Goal: Task Accomplishment & Management: Manage account settings

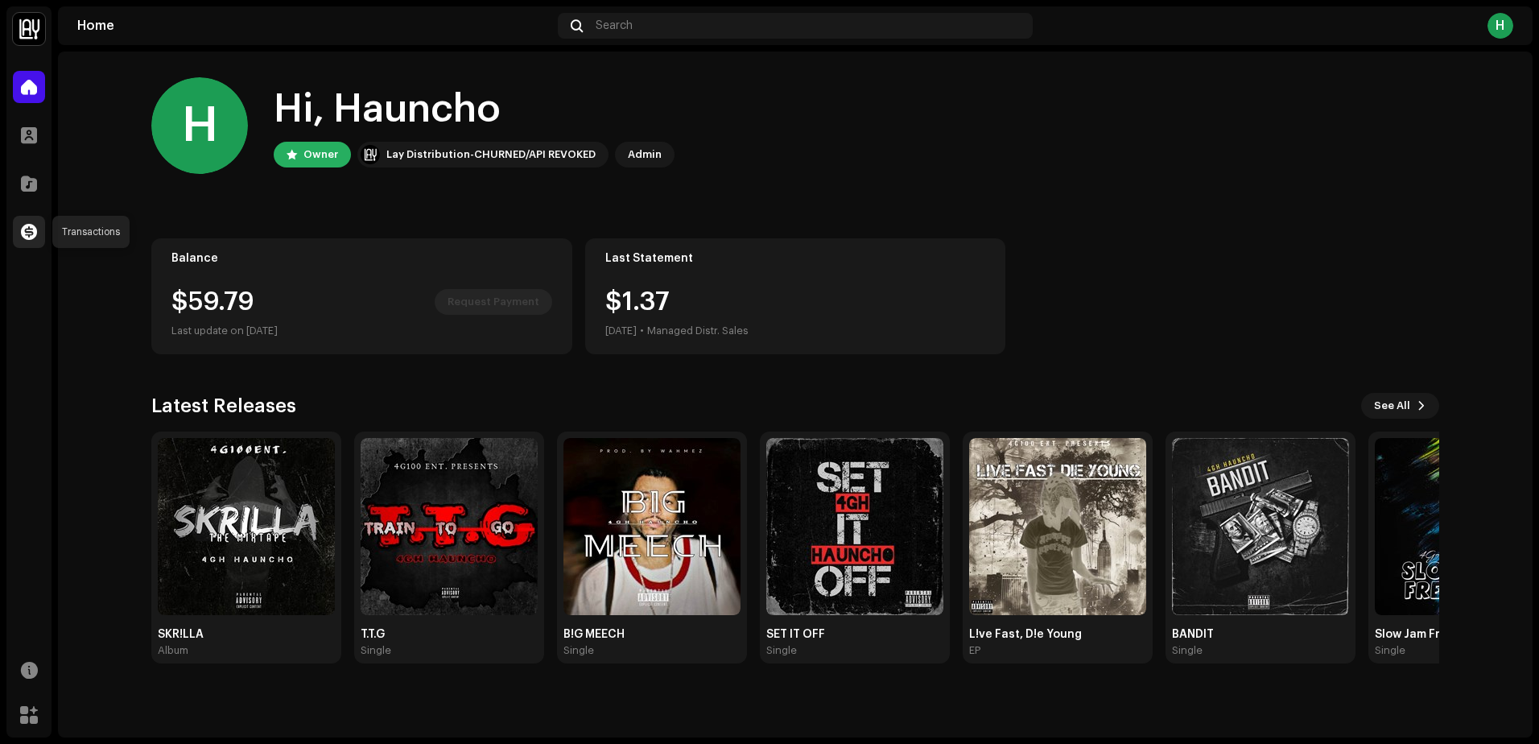
click at [24, 238] on span at bounding box center [29, 231] width 16 height 13
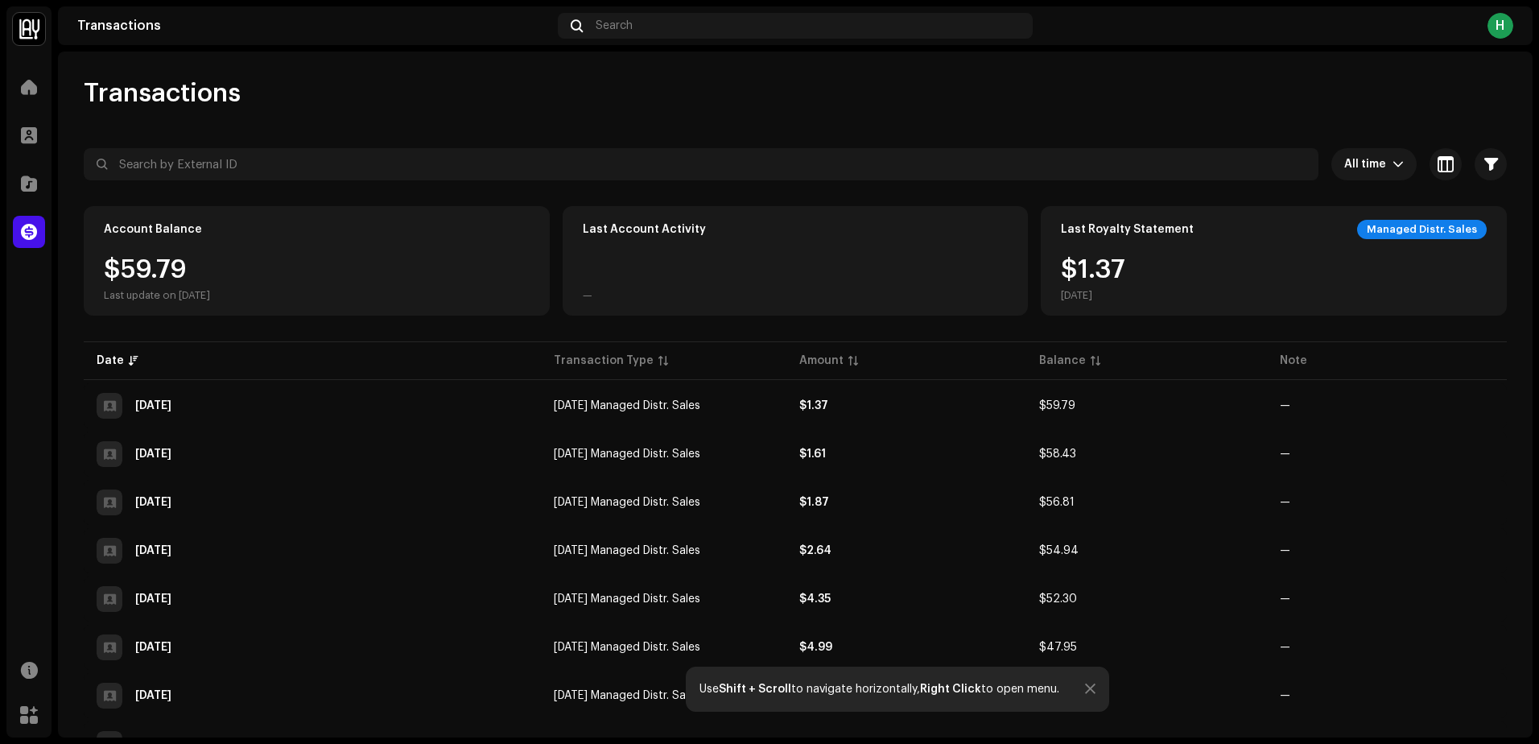
click at [39, 19] on img at bounding box center [29, 29] width 32 height 32
click at [207, 38] on span at bounding box center [212, 36] width 10 height 13
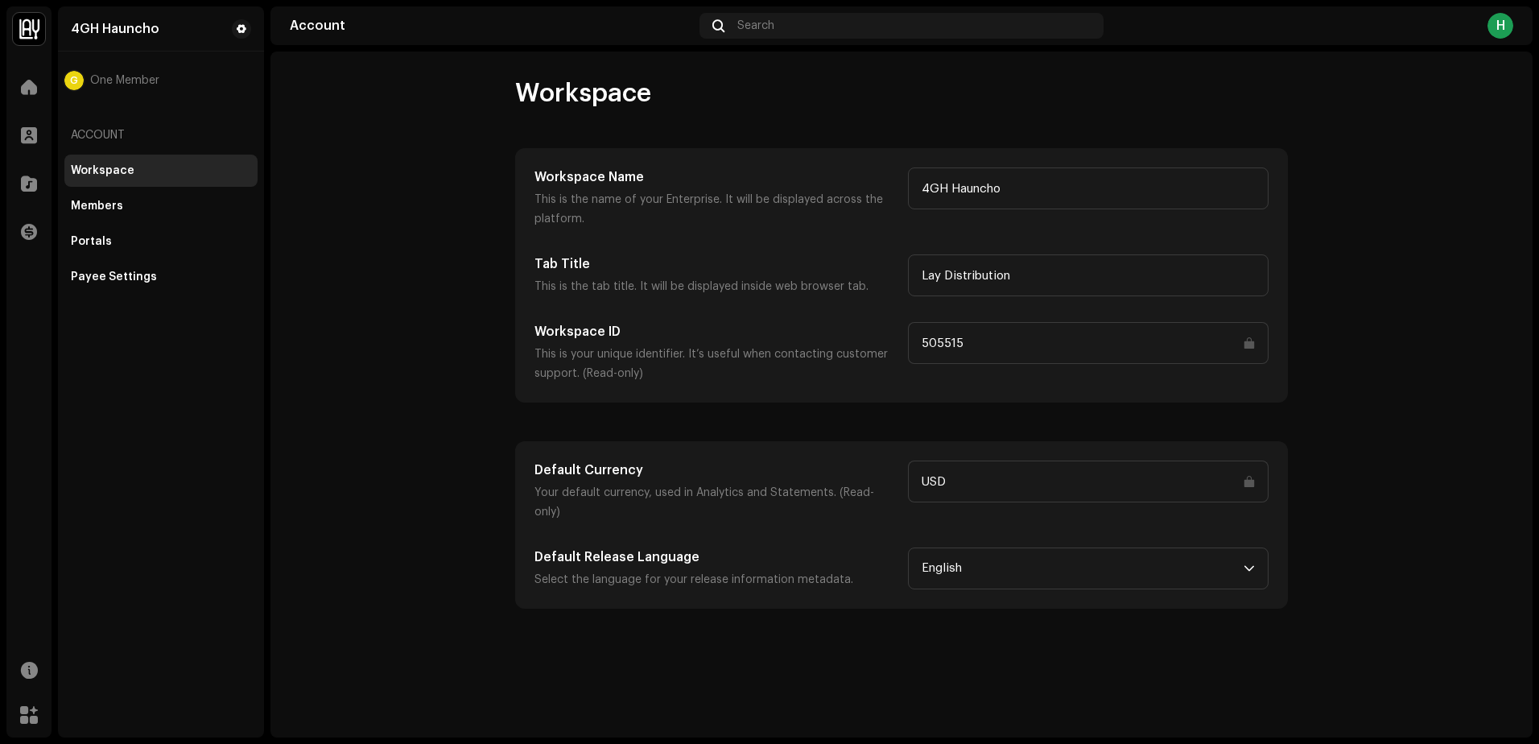
click at [150, 259] on div "Workspace Members Portals Payee Settings" at bounding box center [160, 224] width 193 height 138
click at [147, 271] on div "Payee Settings" at bounding box center [114, 277] width 86 height 13
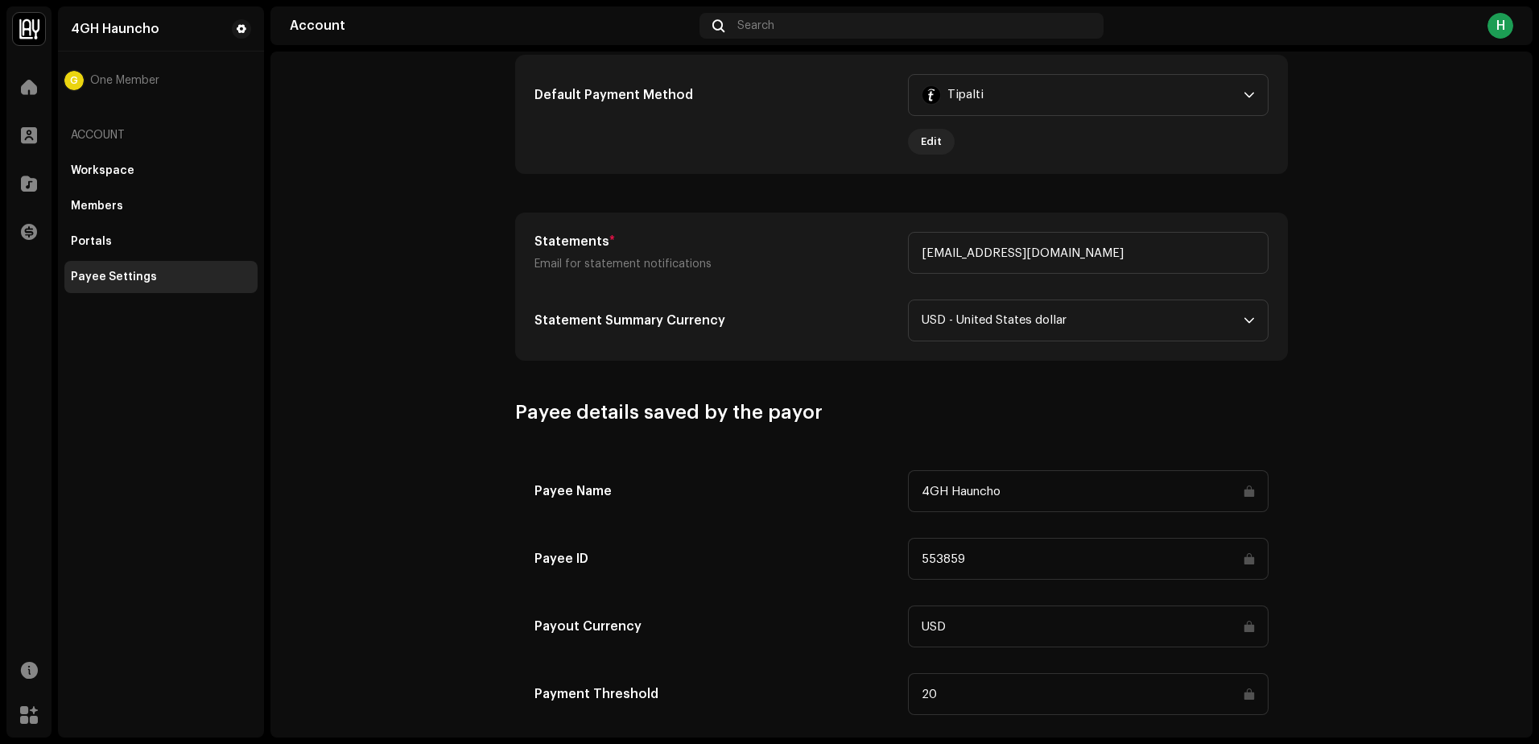
scroll to position [633, 0]
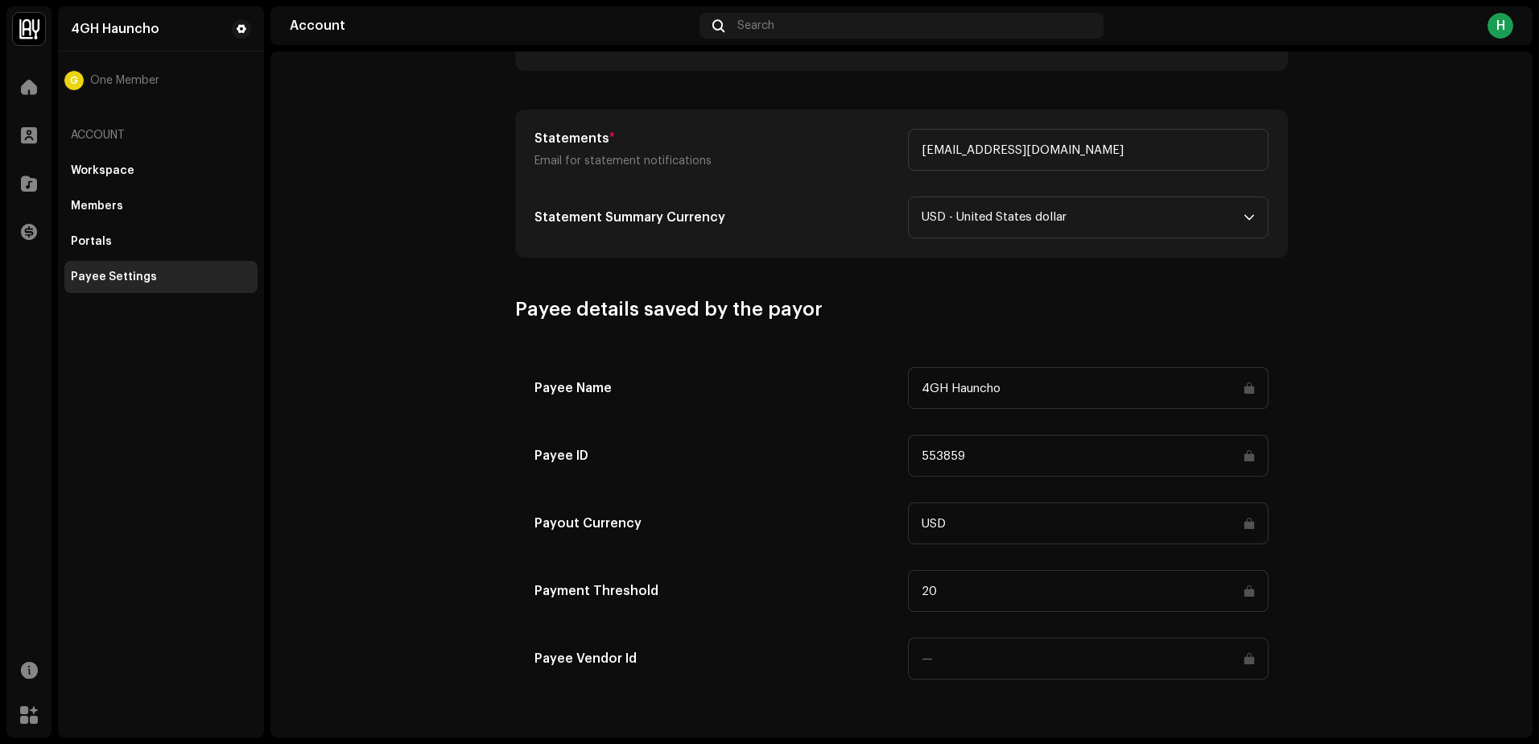
click at [943, 603] on input "20" at bounding box center [1088, 591] width 361 height 42
click at [941, 603] on input "20" at bounding box center [1088, 591] width 361 height 42
click at [1022, 513] on input "USD" at bounding box center [1088, 523] width 361 height 42
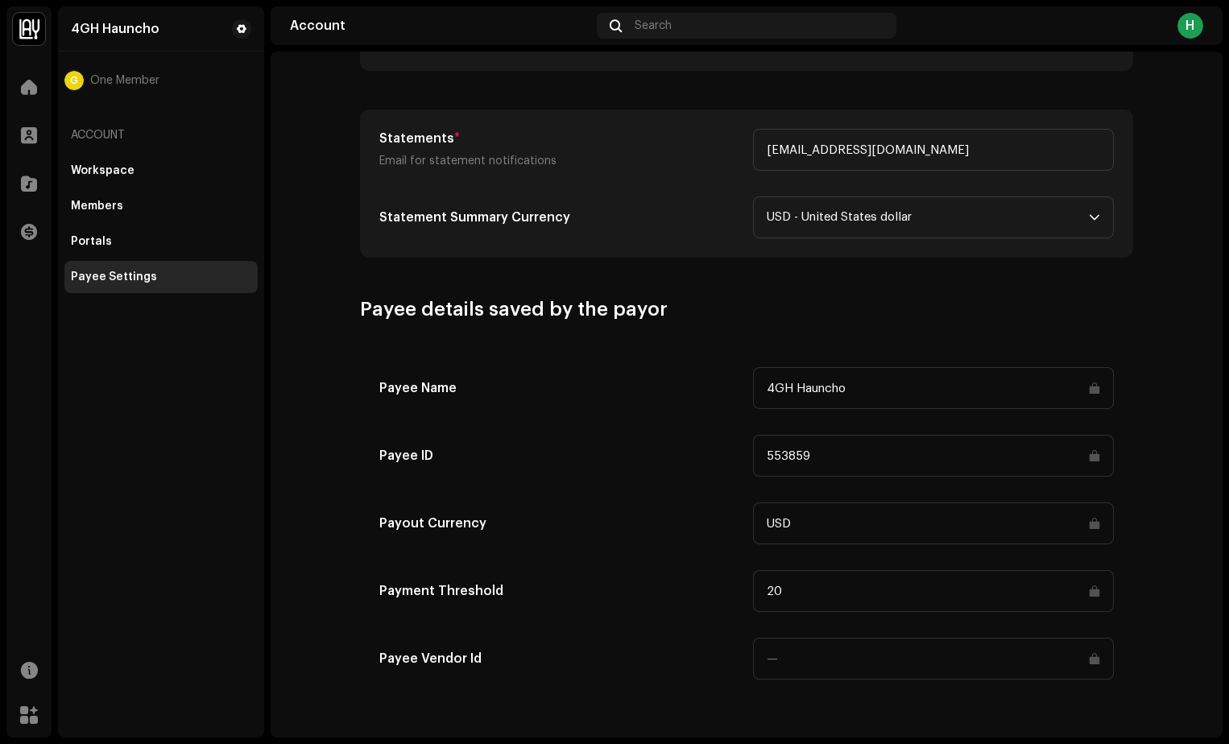
click at [929, 464] on input "553859" at bounding box center [933, 456] width 361 height 42
drag, startPoint x: 929, startPoint y: 464, endPoint x: 824, endPoint y: 477, distance: 105.4
click at [824, 477] on div "Payee Name 4GH Hauncho Payee ID 553859 Payout Currency USD Payment Threshold 20…" at bounding box center [746, 523] width 734 height 312
click at [729, 609] on div "Payment Threshold" at bounding box center [559, 591] width 361 height 42
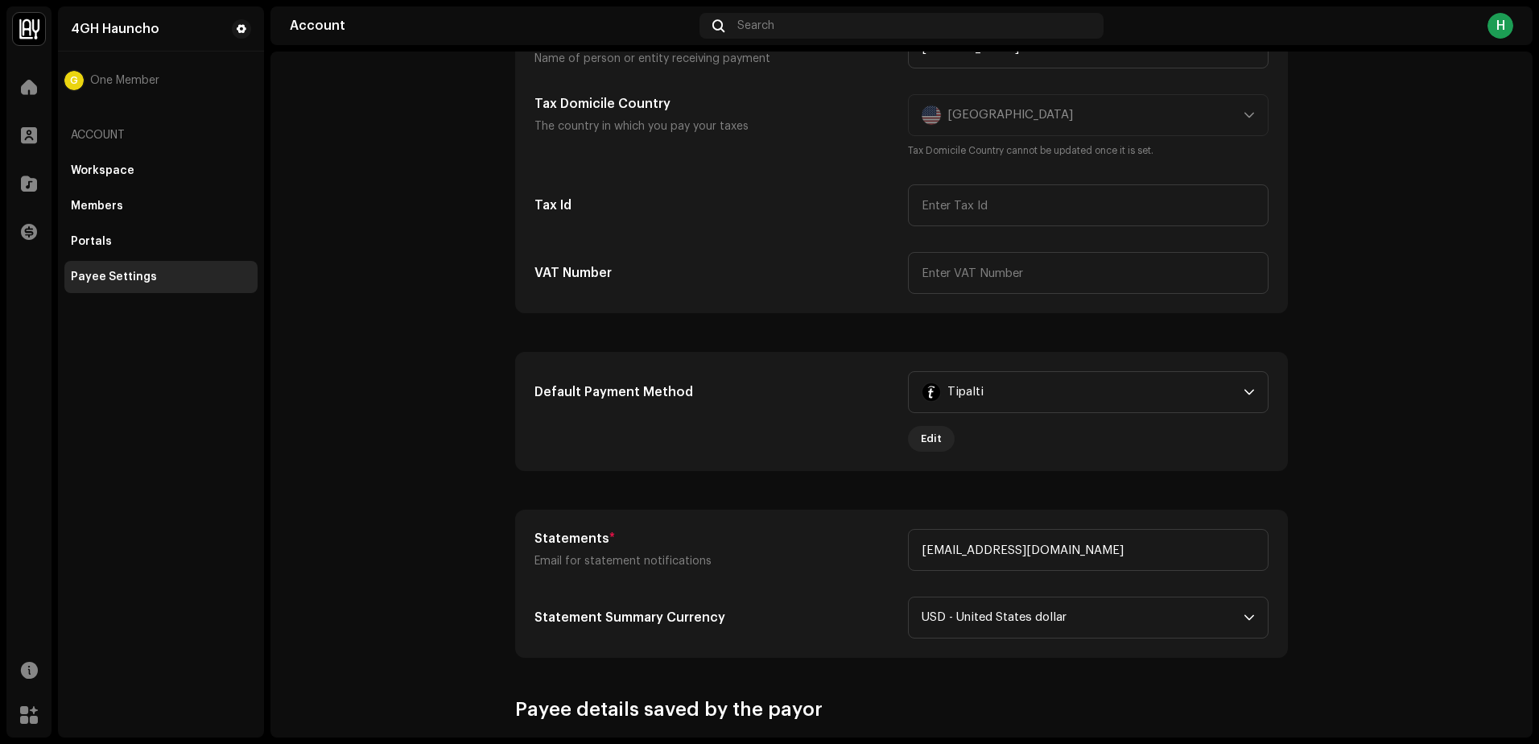
scroll to position [230, 0]
click at [1006, 401] on div "Tipalti" at bounding box center [1080, 394] width 316 height 40
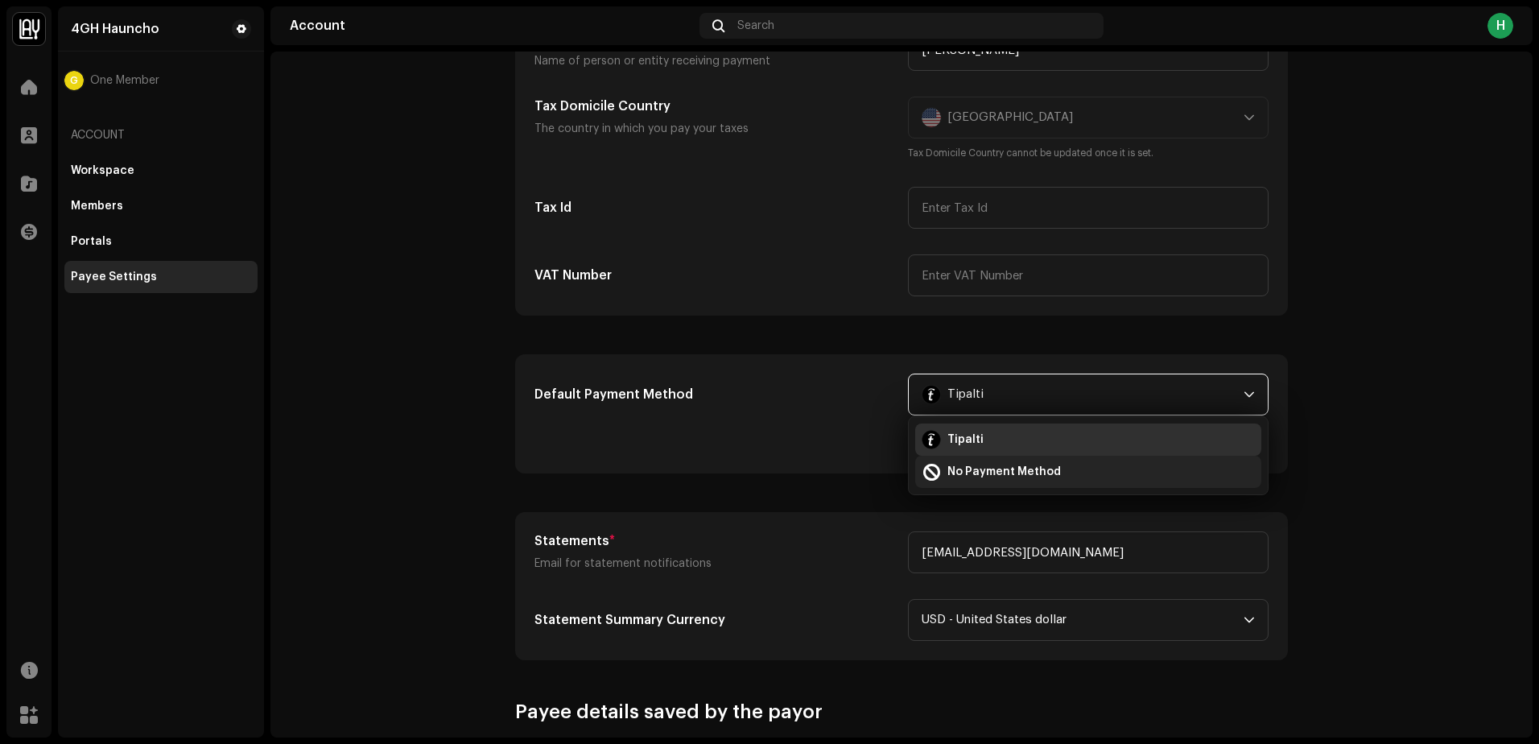
click at [977, 465] on span "No Payment Method" at bounding box center [1005, 472] width 114 height 16
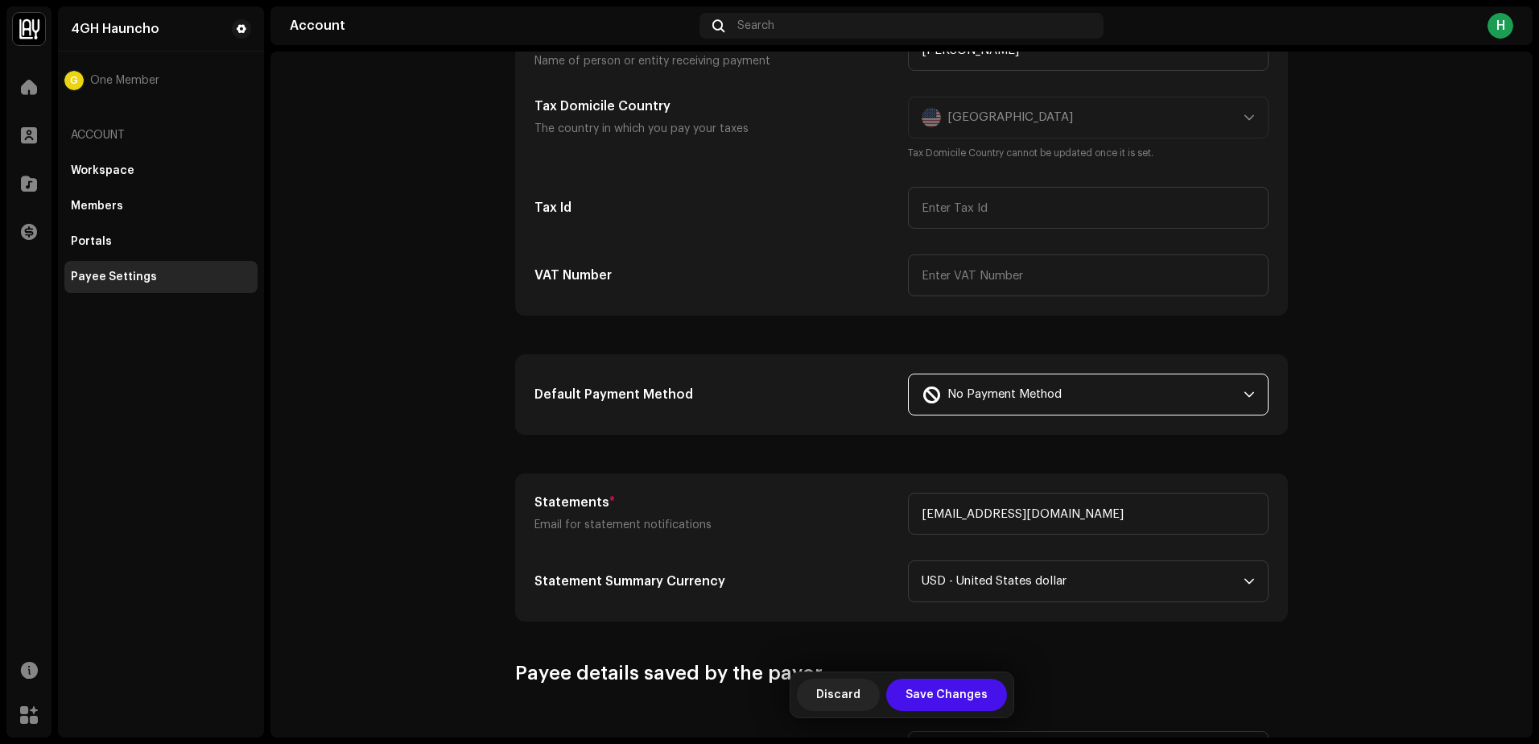
click at [988, 395] on span "No Payment Method" at bounding box center [1005, 394] width 114 height 40
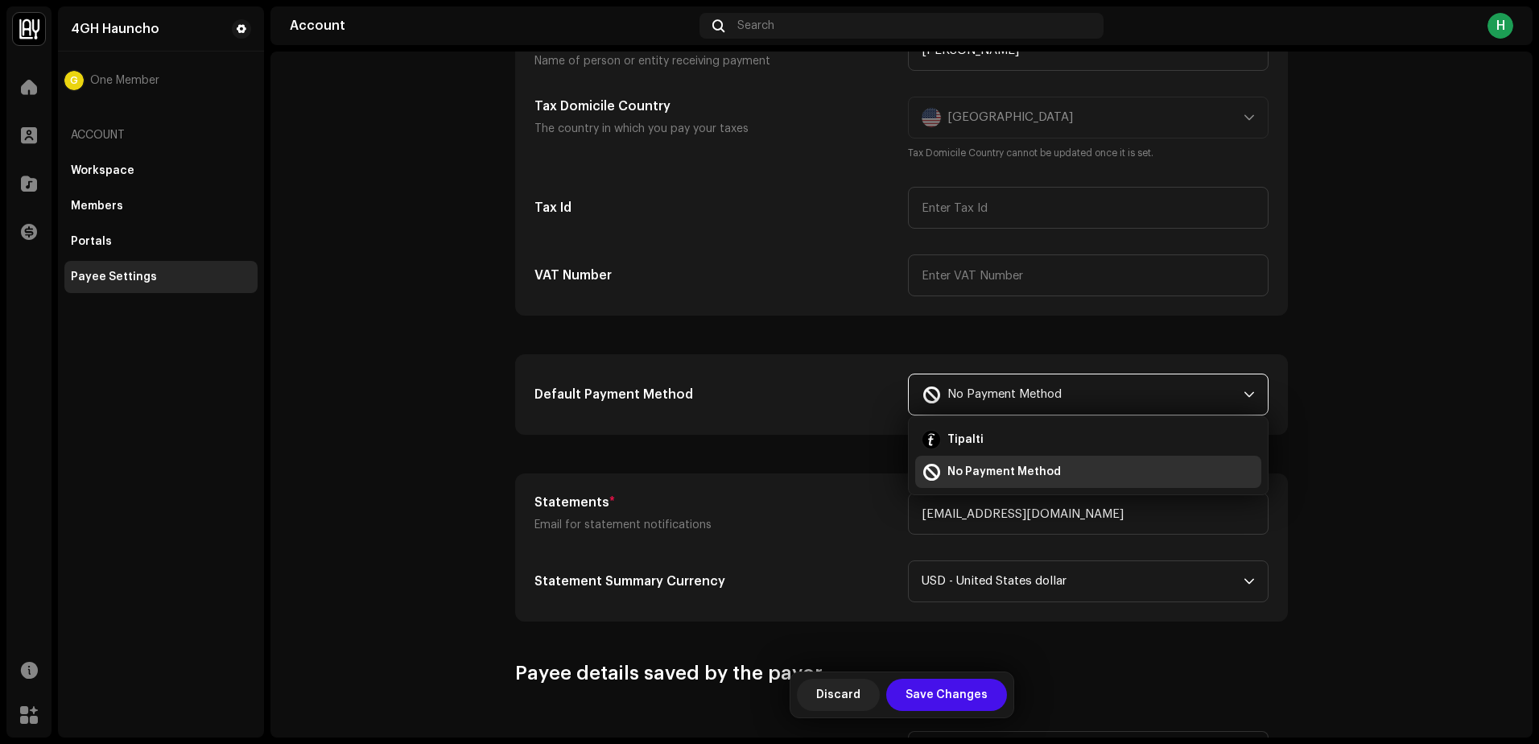
click at [974, 461] on li "No Payment Method" at bounding box center [1088, 472] width 346 height 32
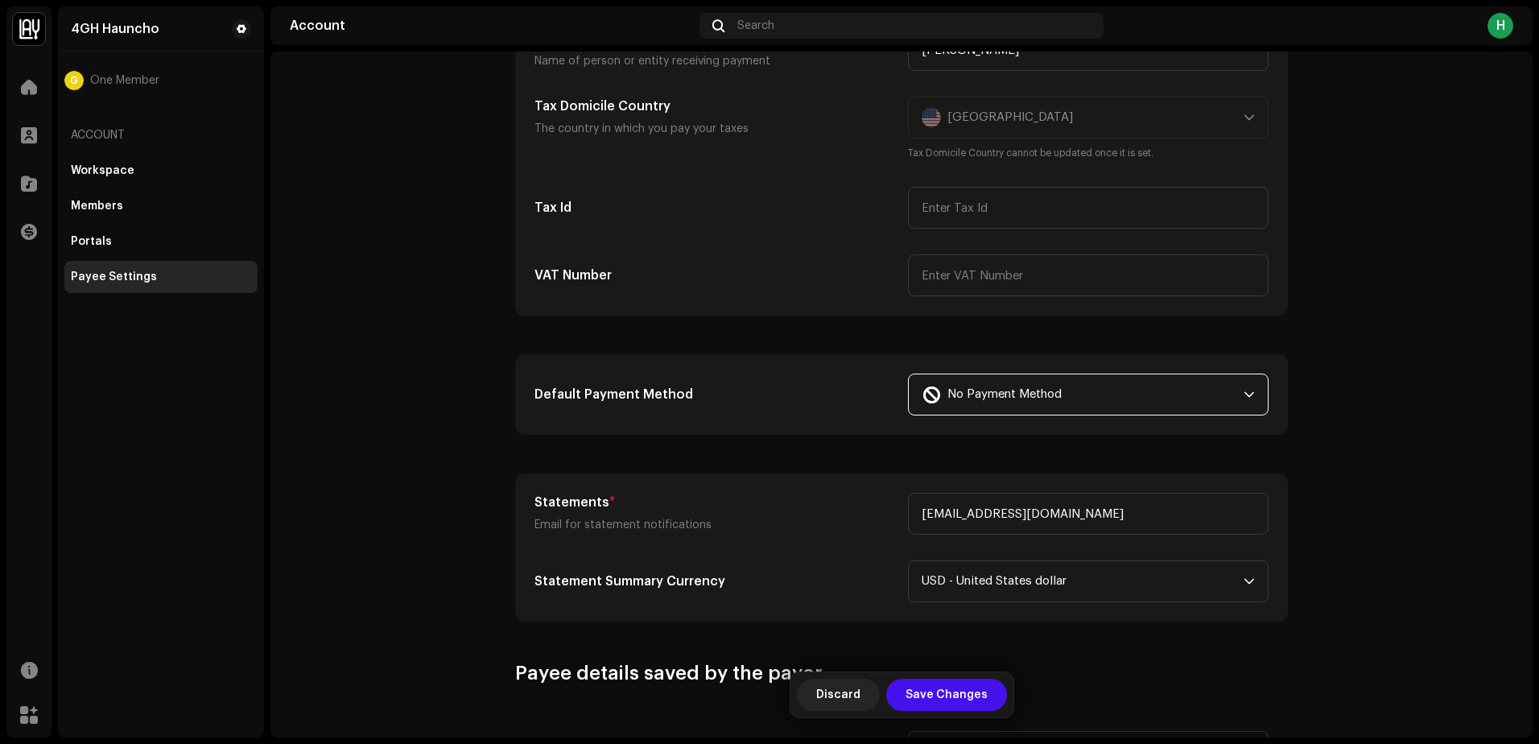
click at [976, 375] on span "No Payment Method" at bounding box center [1005, 394] width 114 height 40
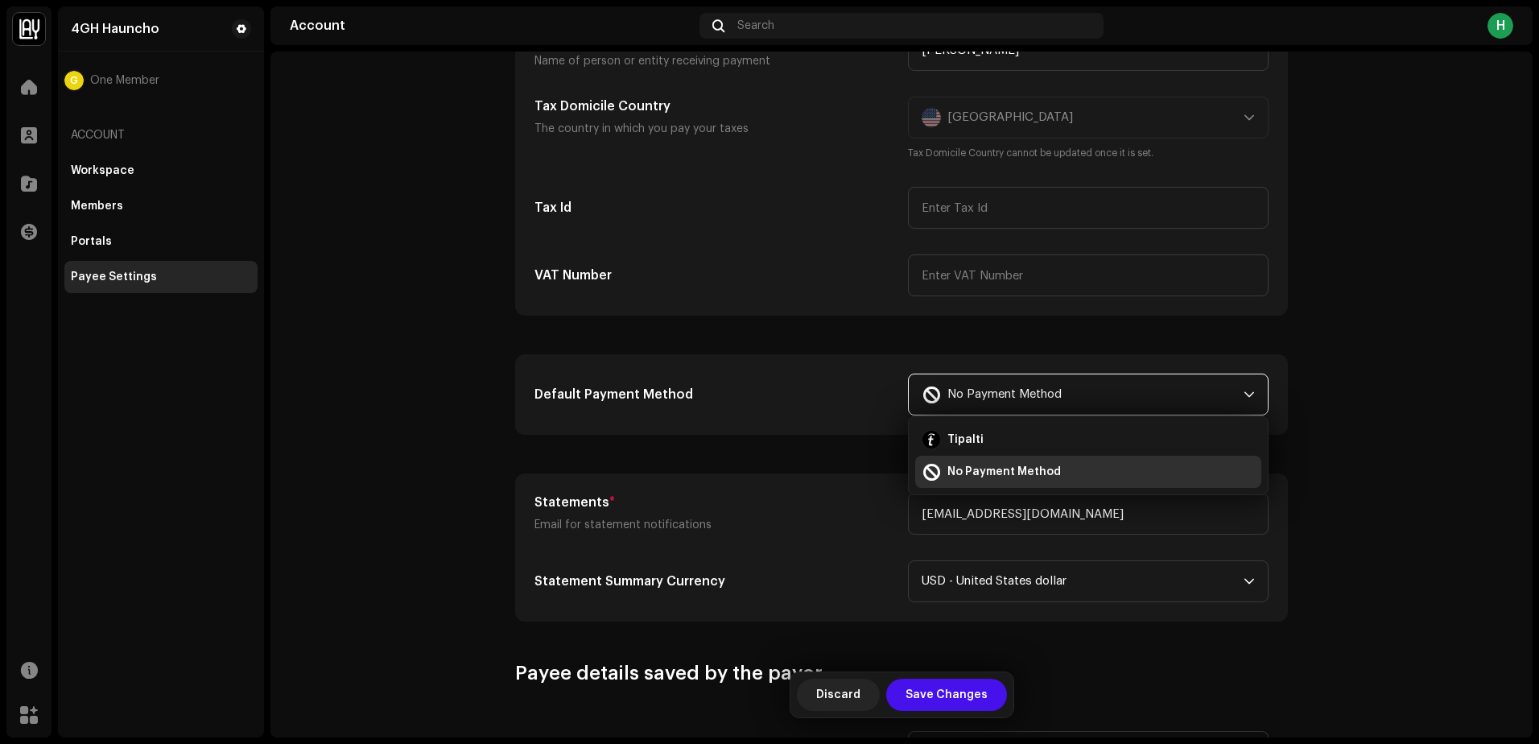
click at [961, 426] on li "Tipalti" at bounding box center [1088, 439] width 346 height 32
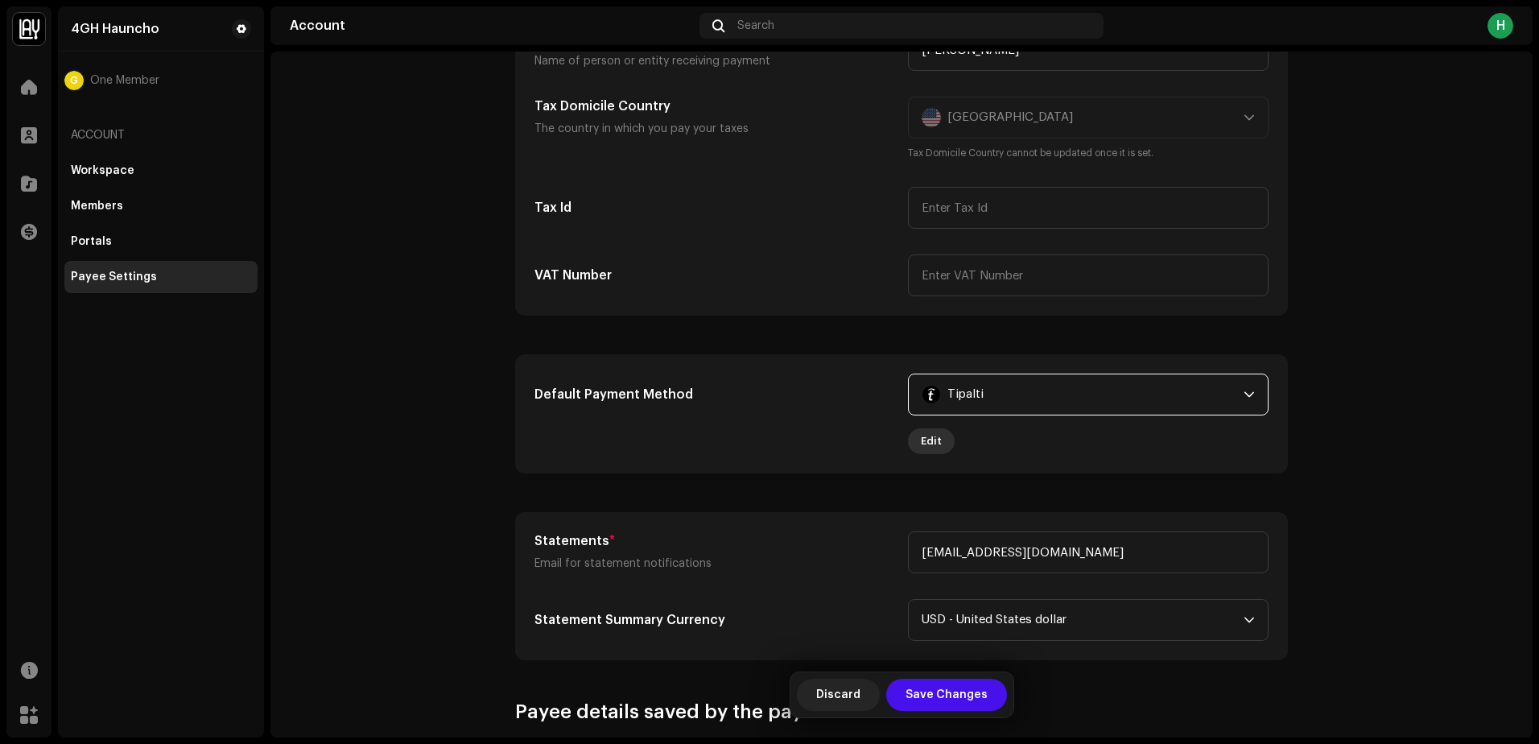
click at [944, 440] on button "Edit" at bounding box center [931, 441] width 47 height 26
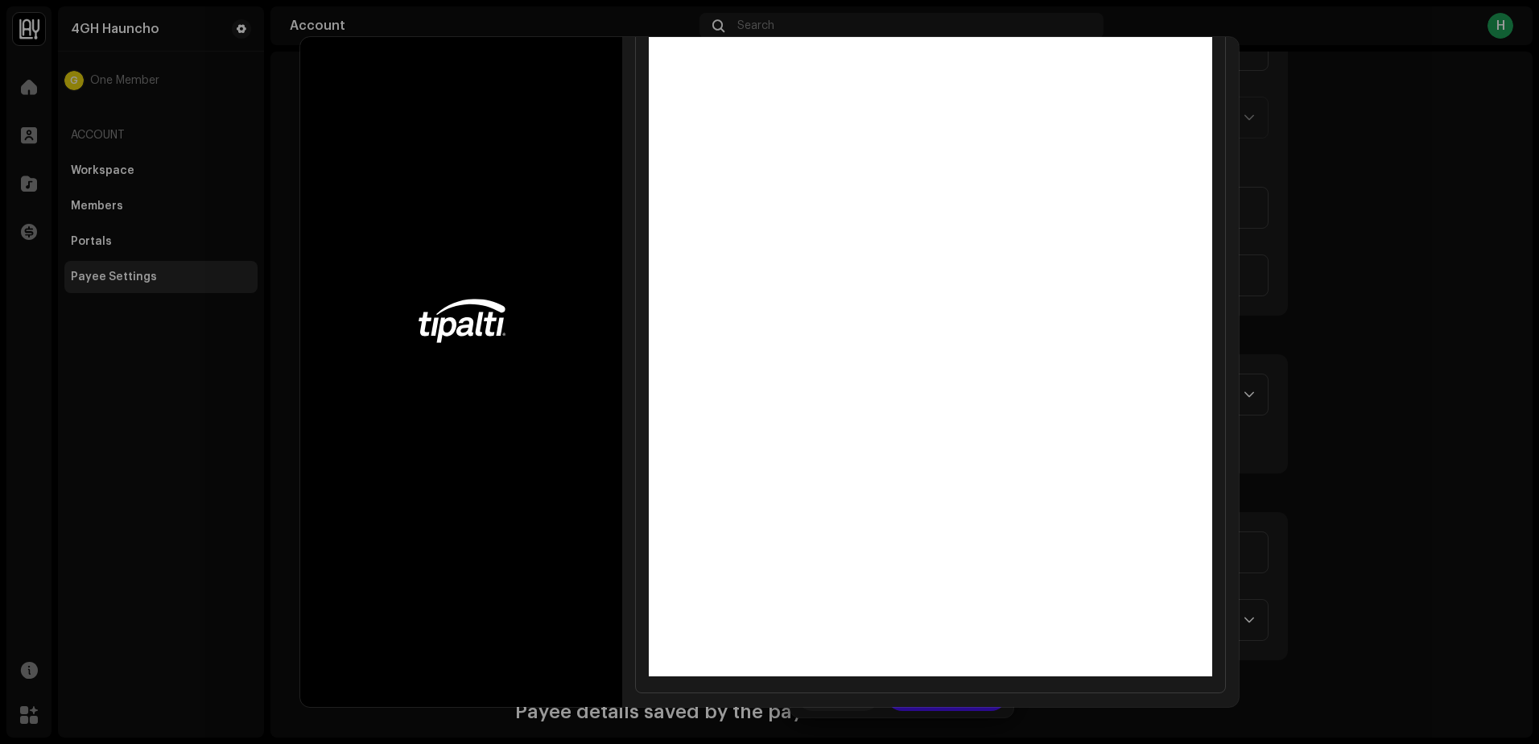
scroll to position [113, 0]
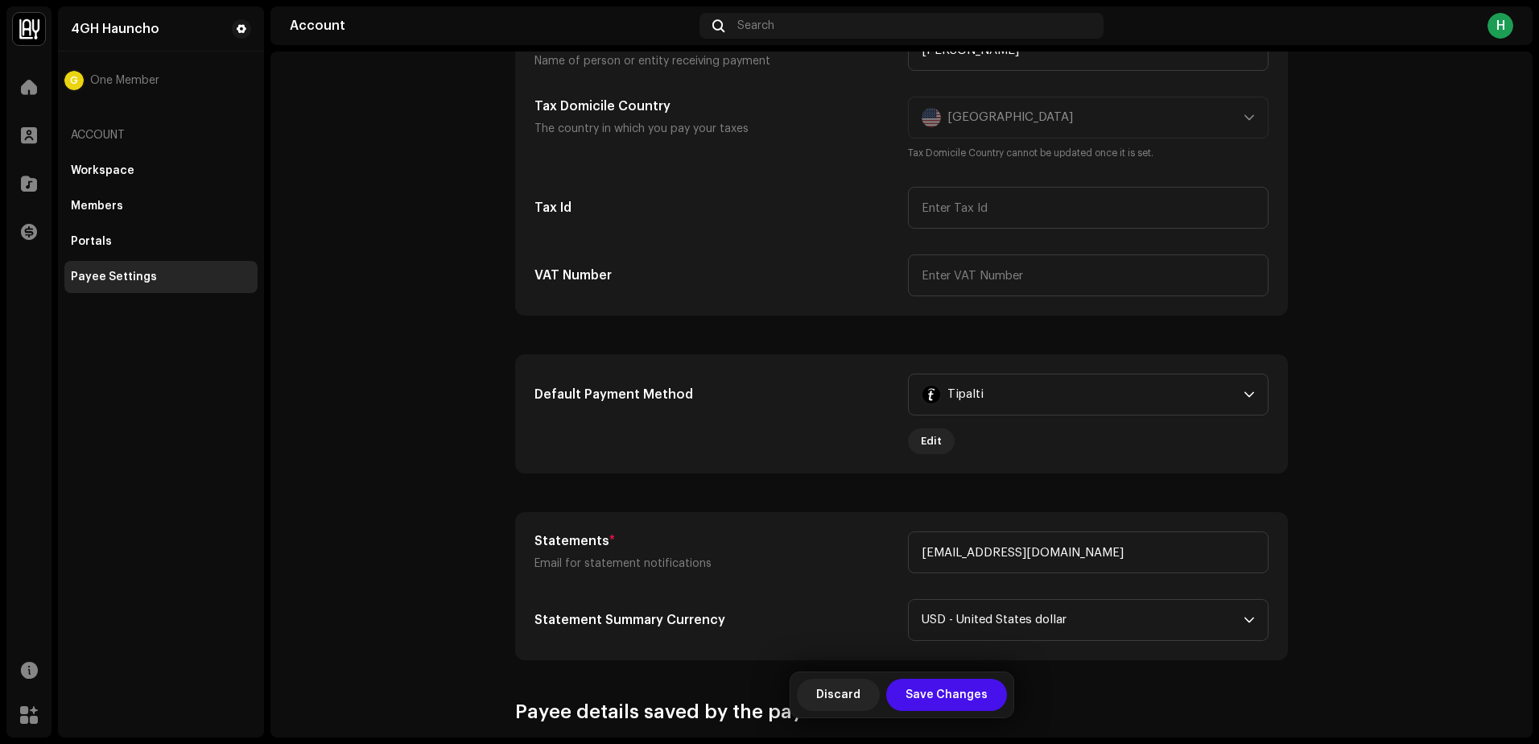
click at [1344, 362] on div "Complete the form below to finish payment setup" at bounding box center [769, 372] width 1539 height 744
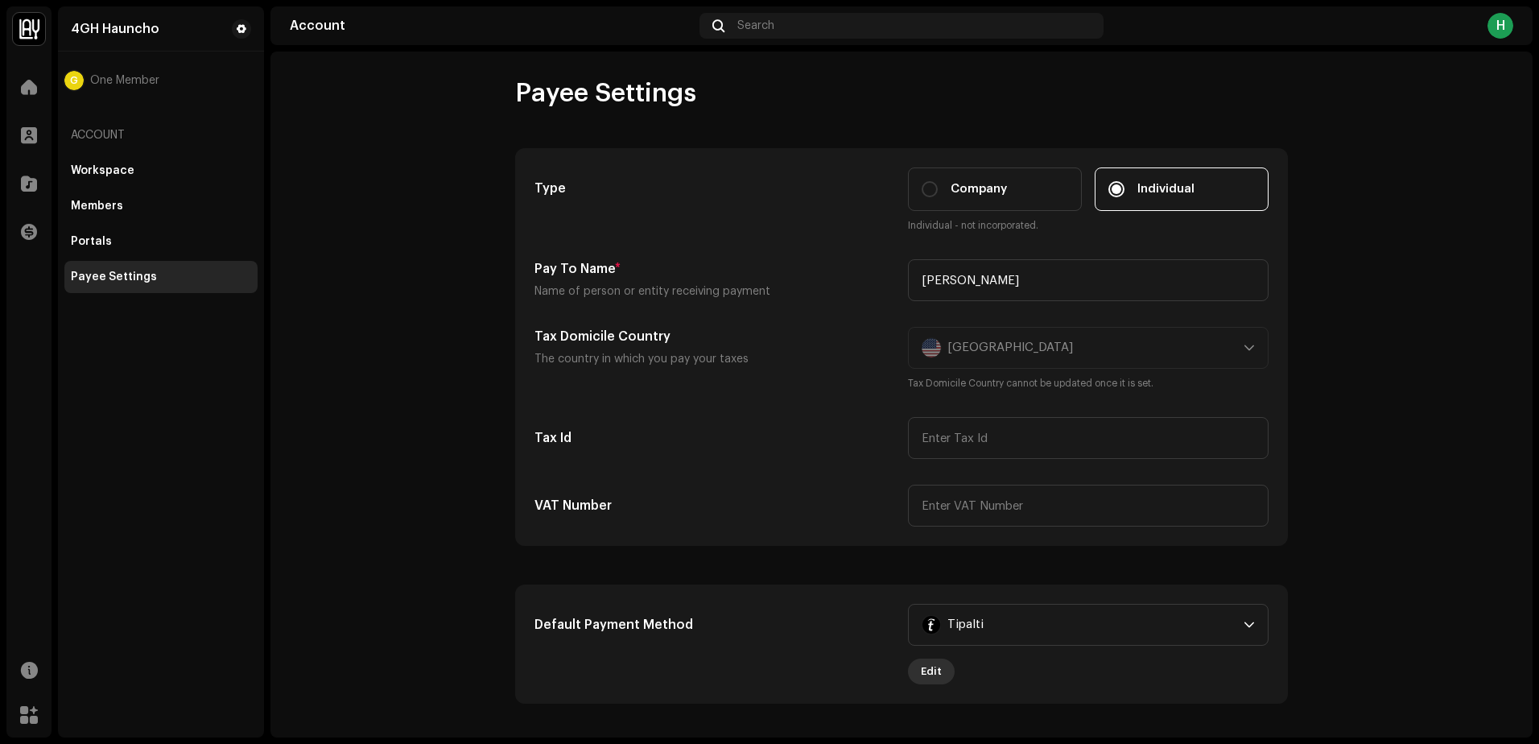
click at [934, 663] on span "Edit" at bounding box center [931, 671] width 21 height 32
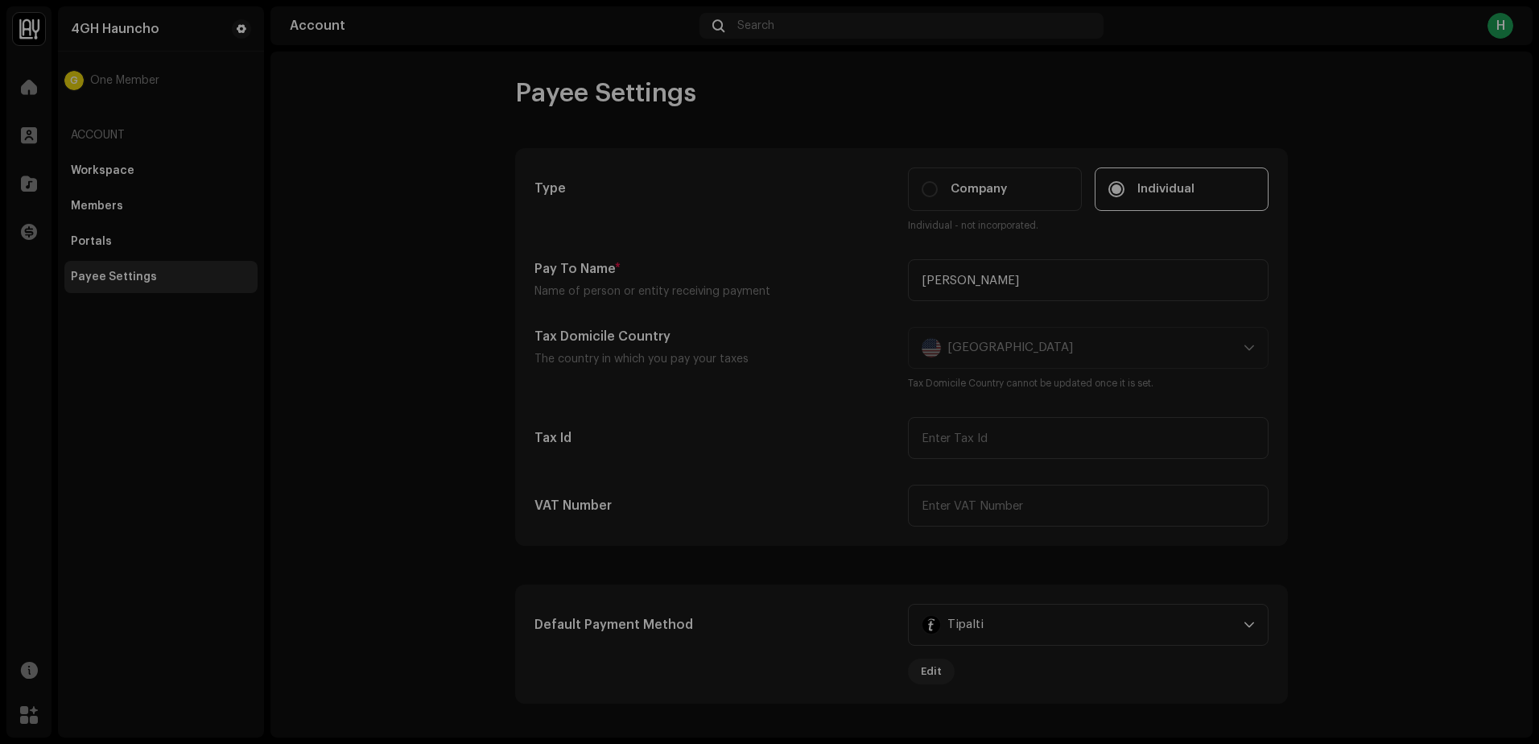
click at [1434, 469] on div "Complete the form below to finish payment setup" at bounding box center [769, 372] width 1539 height 744
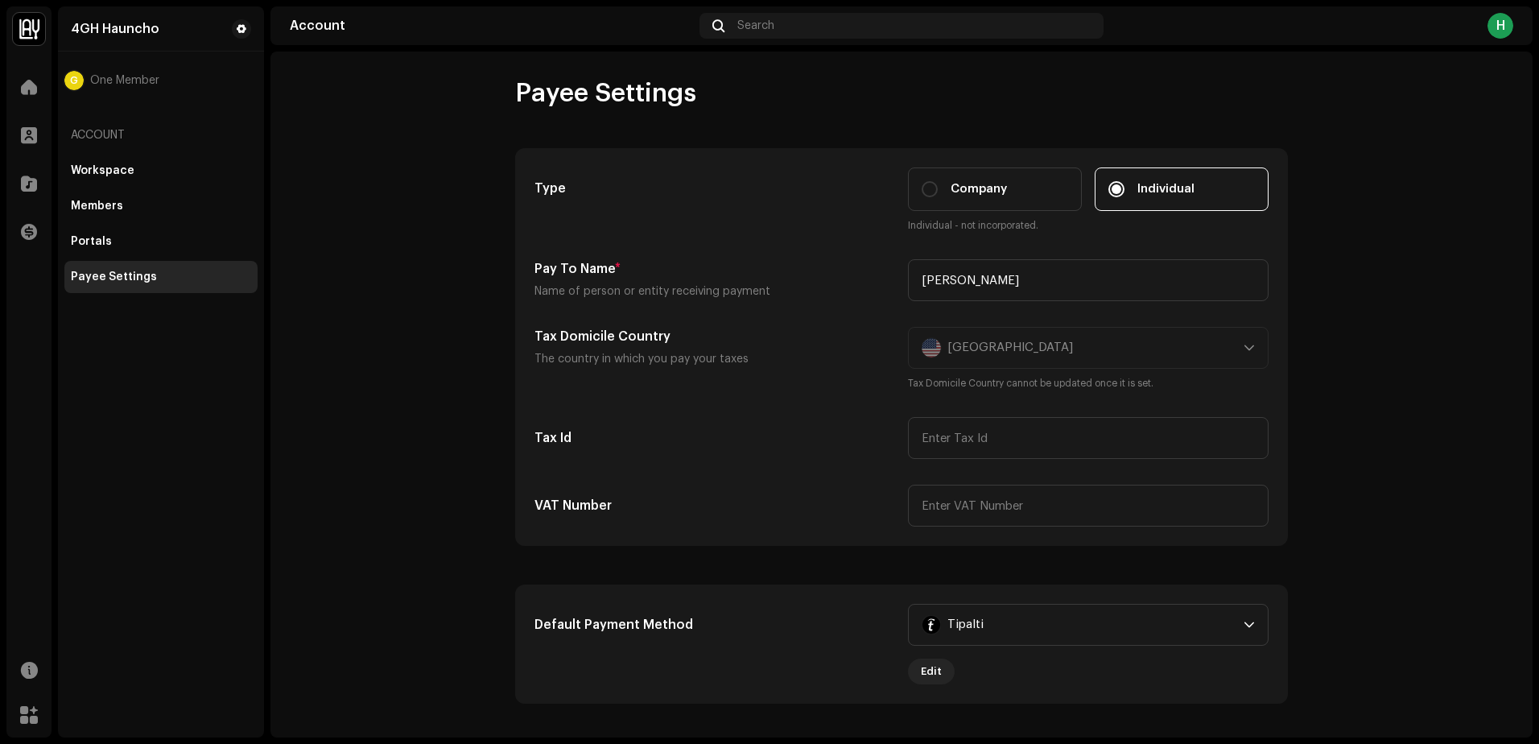
click at [1018, 603] on div "Default Payment Method Tipalti Edit" at bounding box center [901, 644] width 771 height 118
click at [998, 635] on div "Tipalti" at bounding box center [1080, 625] width 316 height 40
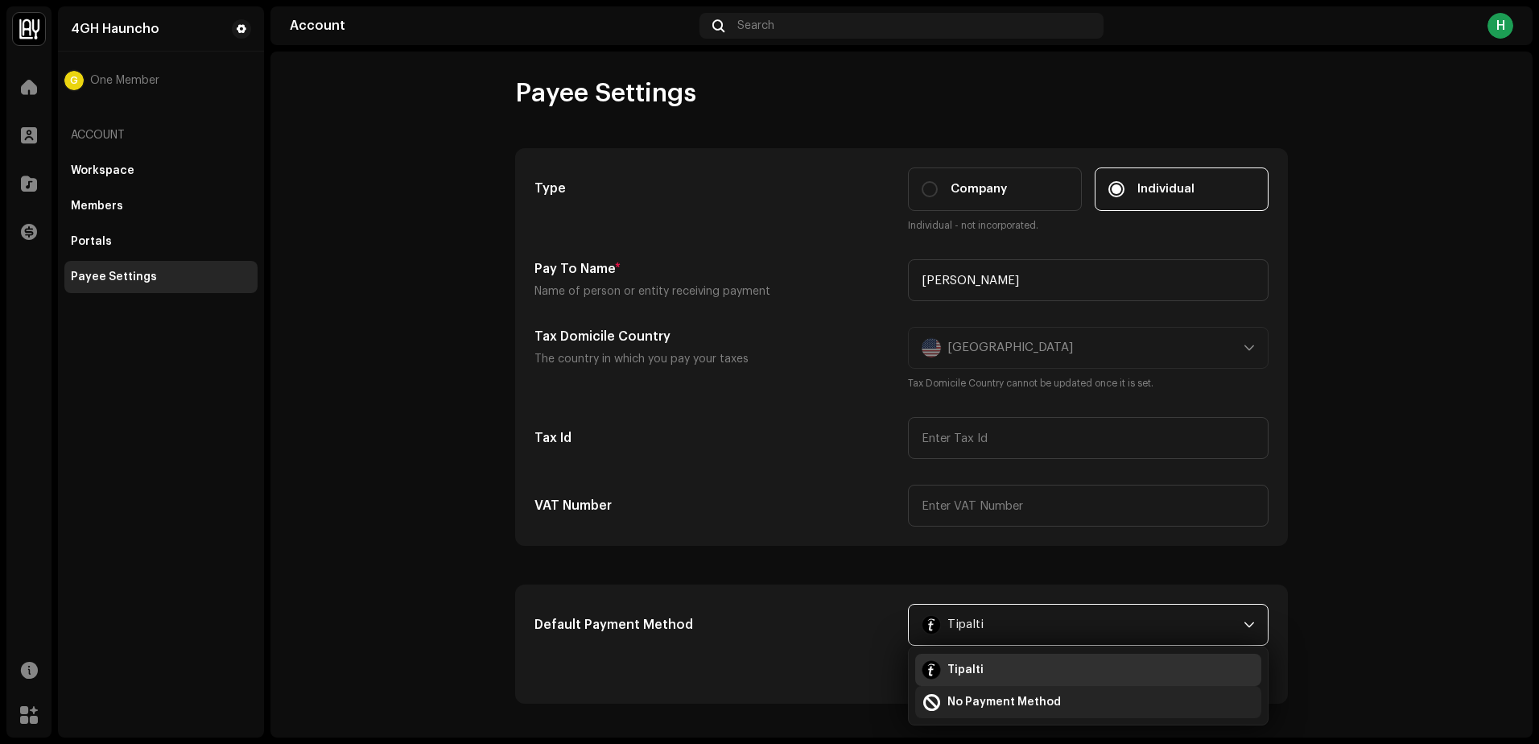
click at [965, 695] on span "No Payment Method" at bounding box center [1005, 702] width 114 height 16
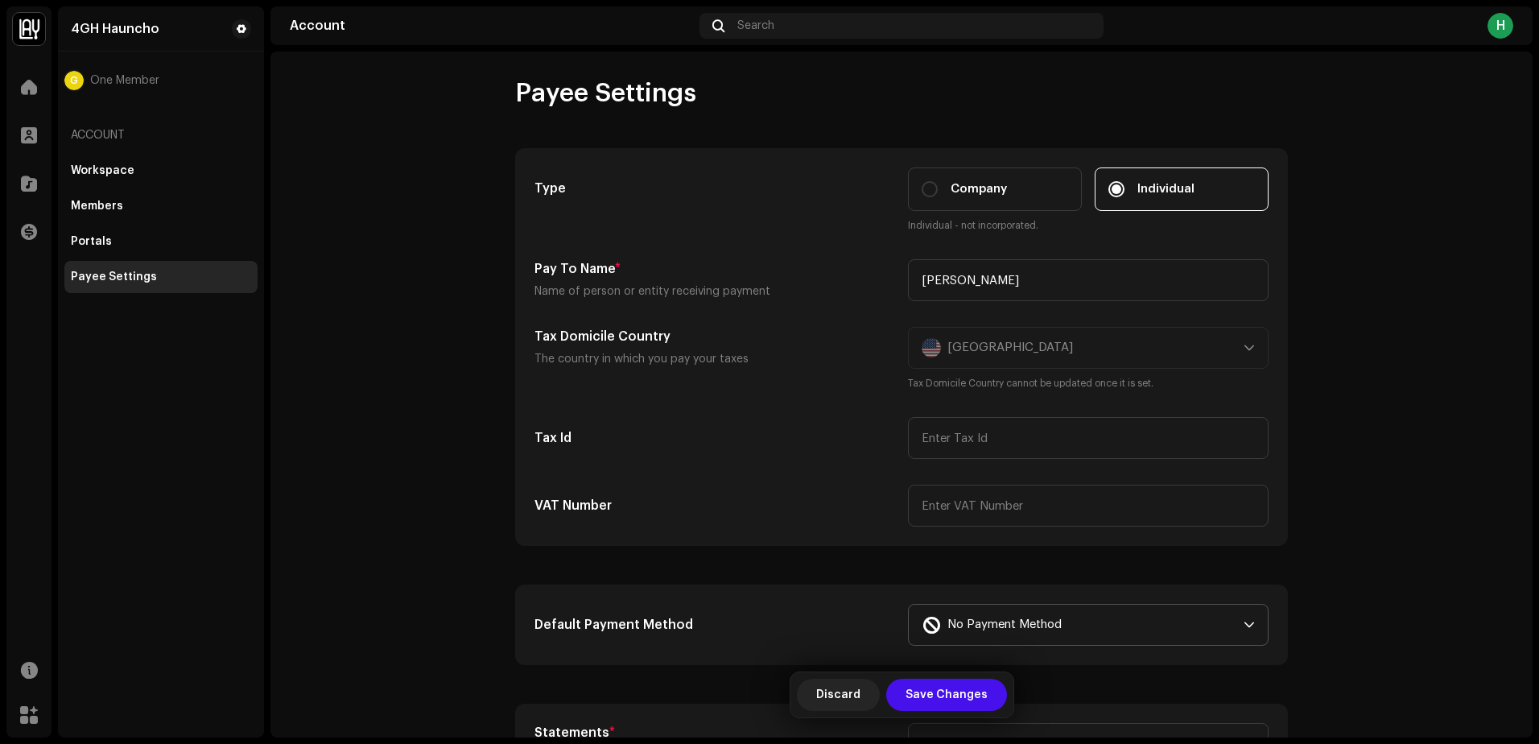
click at [1011, 603] on div "Default Payment Method No Payment Method" at bounding box center [901, 624] width 771 height 79
click at [1007, 619] on span "No Payment Method" at bounding box center [1005, 625] width 114 height 40
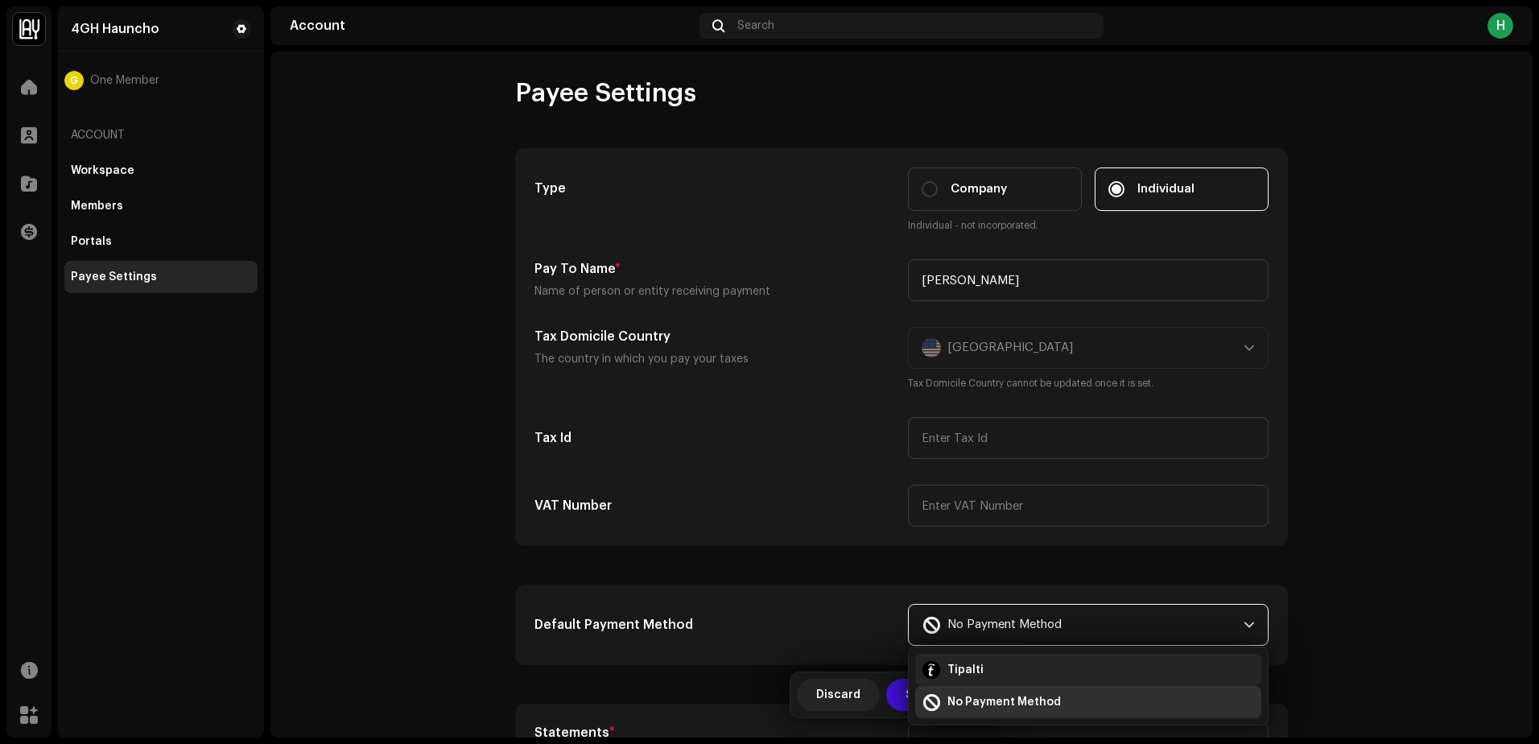
click at [982, 679] on li "Tipalti" at bounding box center [1088, 670] width 346 height 32
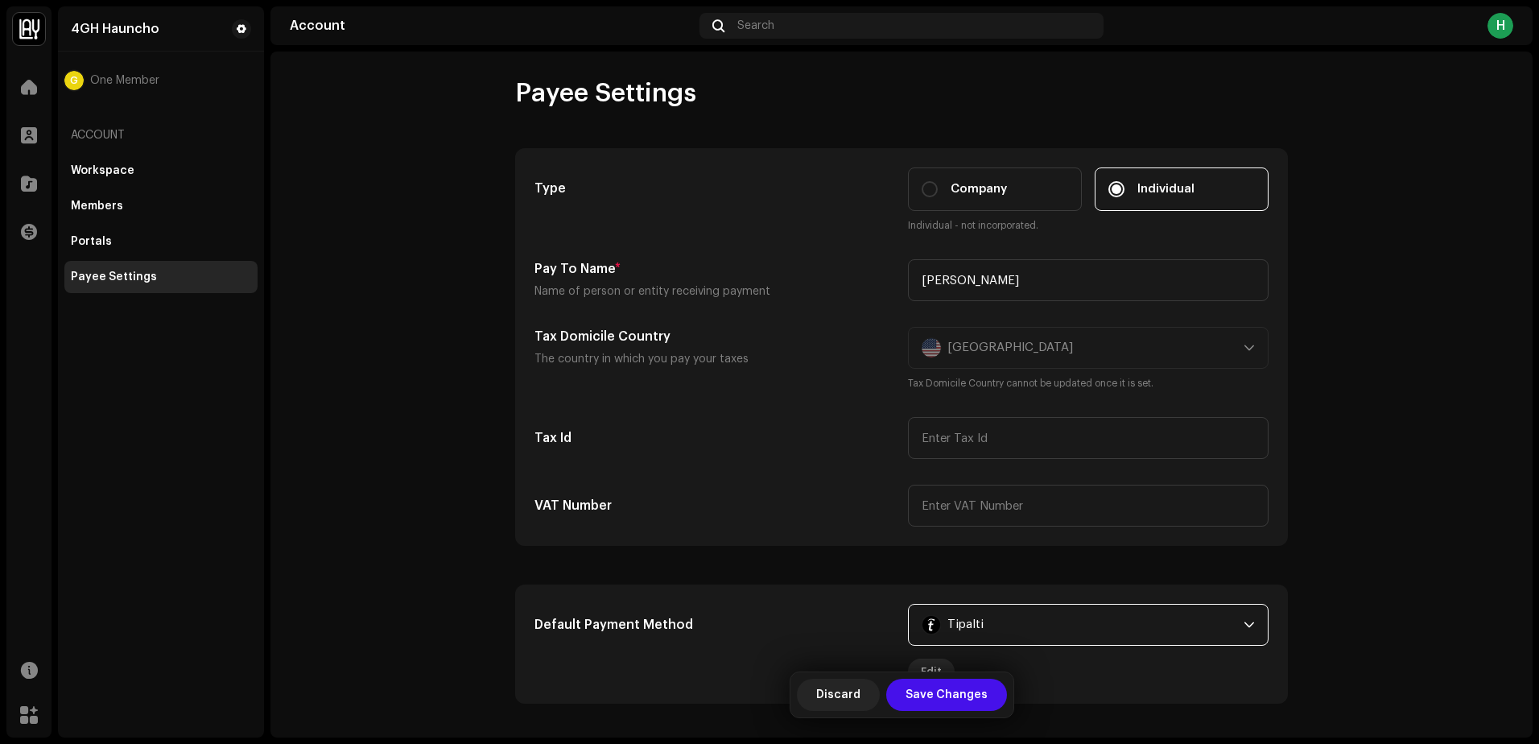
click at [921, 660] on span "Edit" at bounding box center [931, 671] width 21 height 32
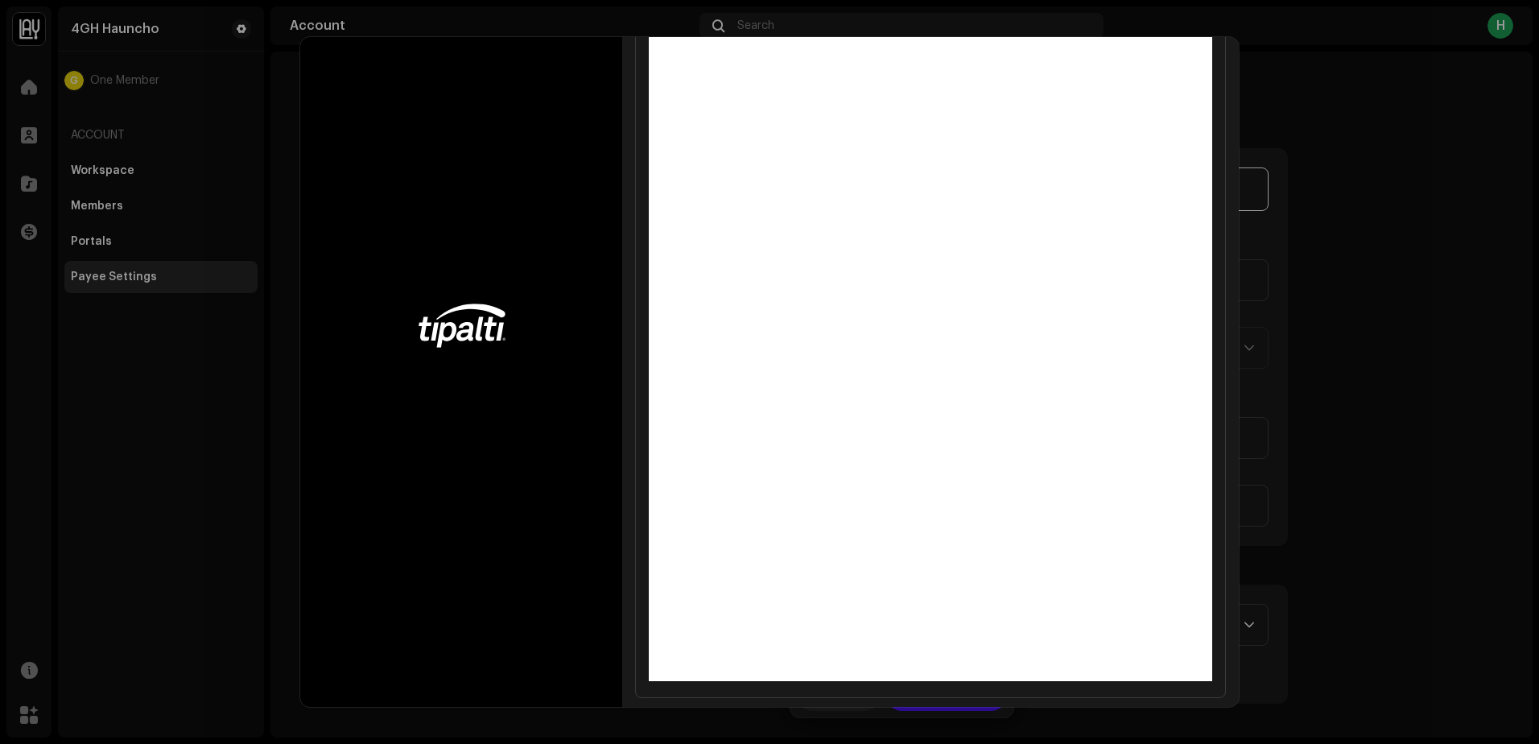
scroll to position [113, 0]
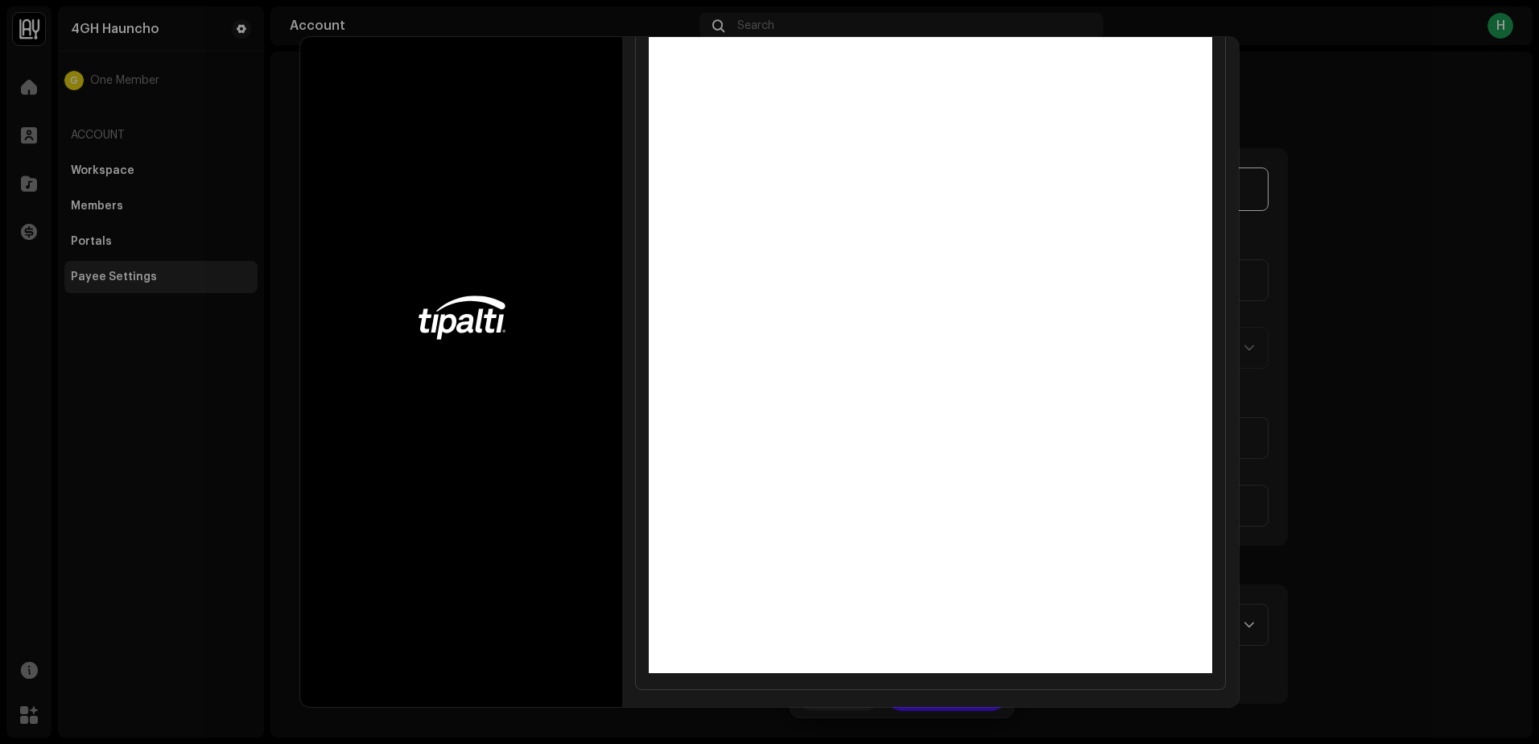
click at [561, 684] on div at bounding box center [461, 317] width 322 height 780
drag, startPoint x: 535, startPoint y: 677, endPoint x: 480, endPoint y: 652, distance: 60.2
click at [514, 668] on div at bounding box center [461, 317] width 322 height 780
click at [435, 650] on div at bounding box center [461, 317] width 322 height 780
click at [348, 684] on div at bounding box center [461, 317] width 322 height 780
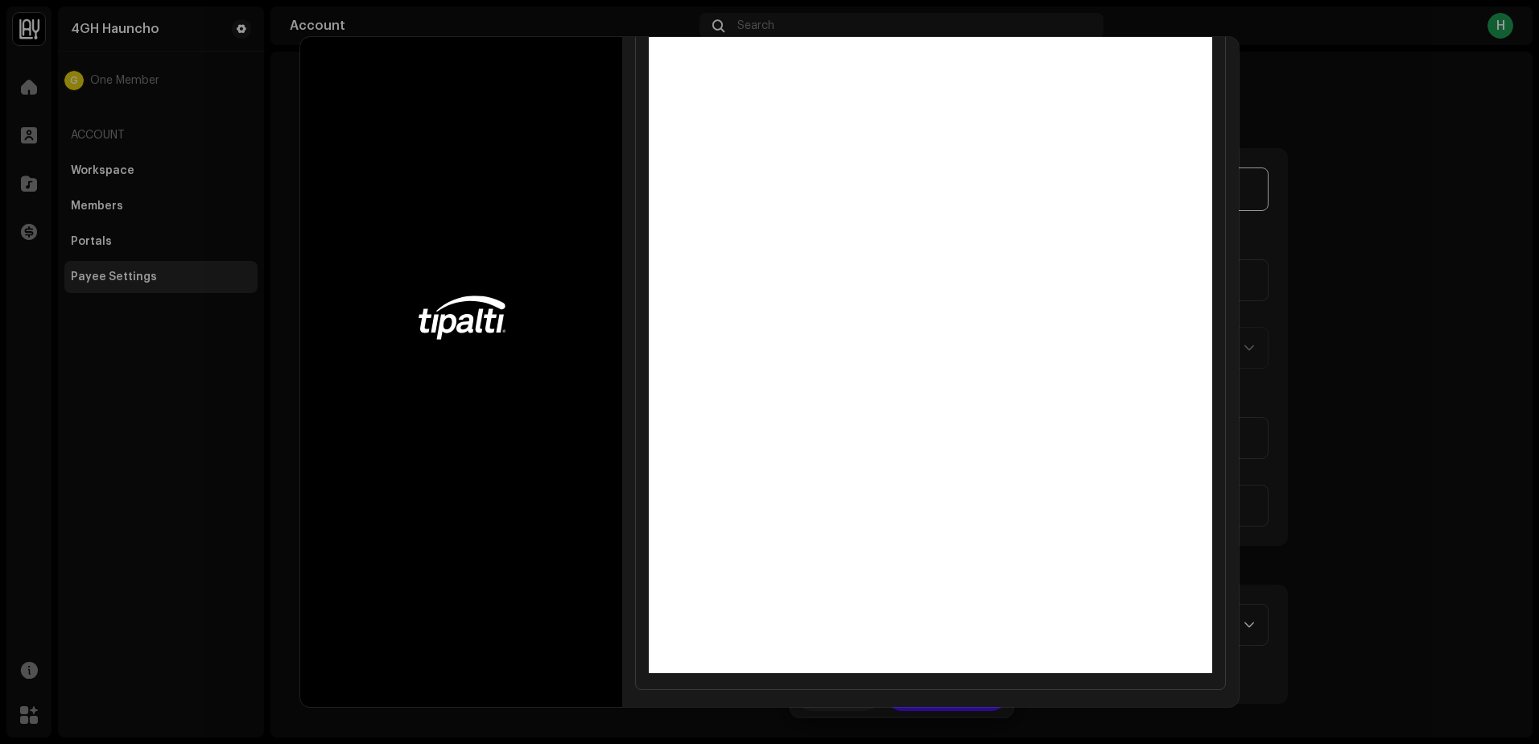
click at [342, 688] on div at bounding box center [461, 317] width 322 height 780
drag, startPoint x: 342, startPoint y: 688, endPoint x: 345, endPoint y: 604, distance: 83.8
click at [341, 687] on div at bounding box center [461, 317] width 322 height 780
click at [418, 446] on div at bounding box center [461, 317] width 322 height 780
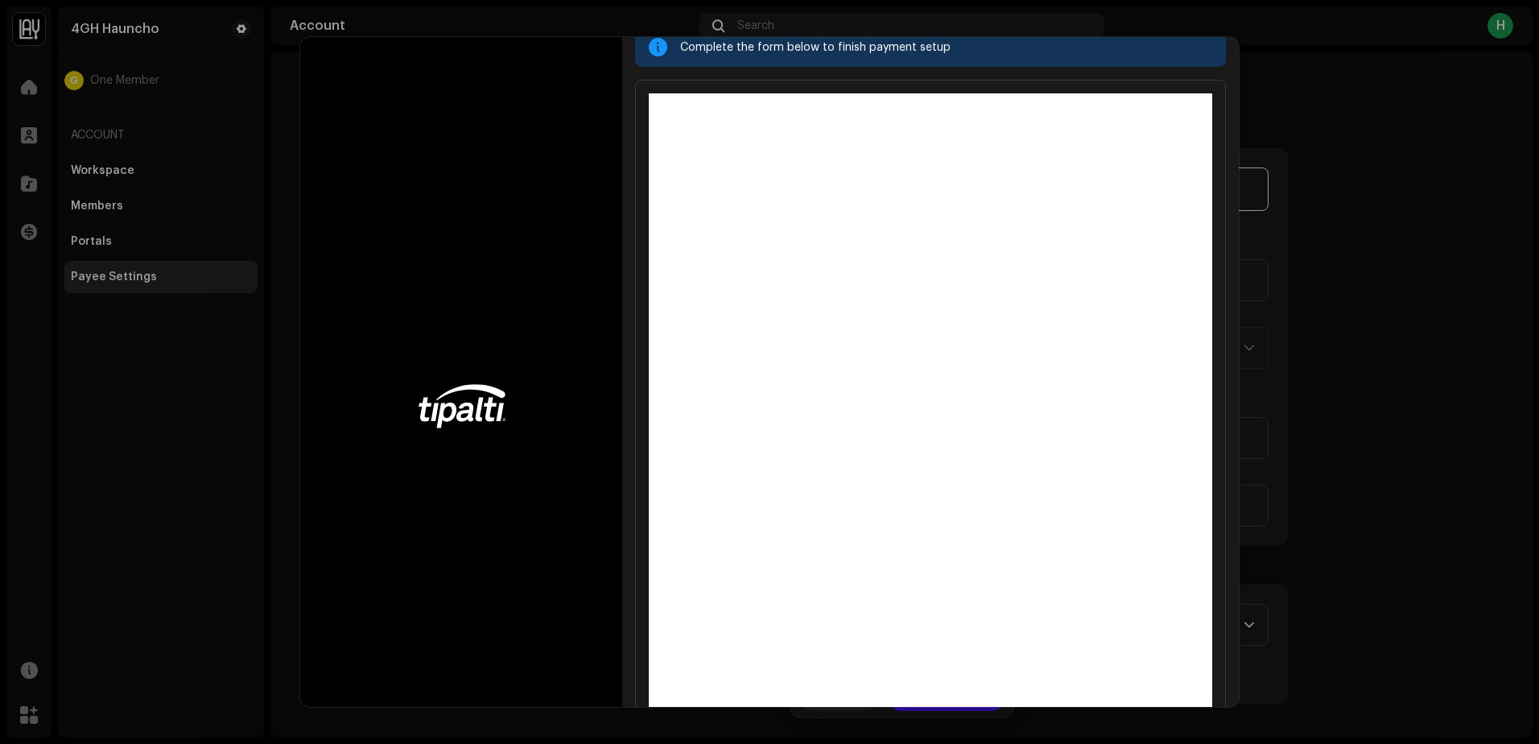
scroll to position [0, 0]
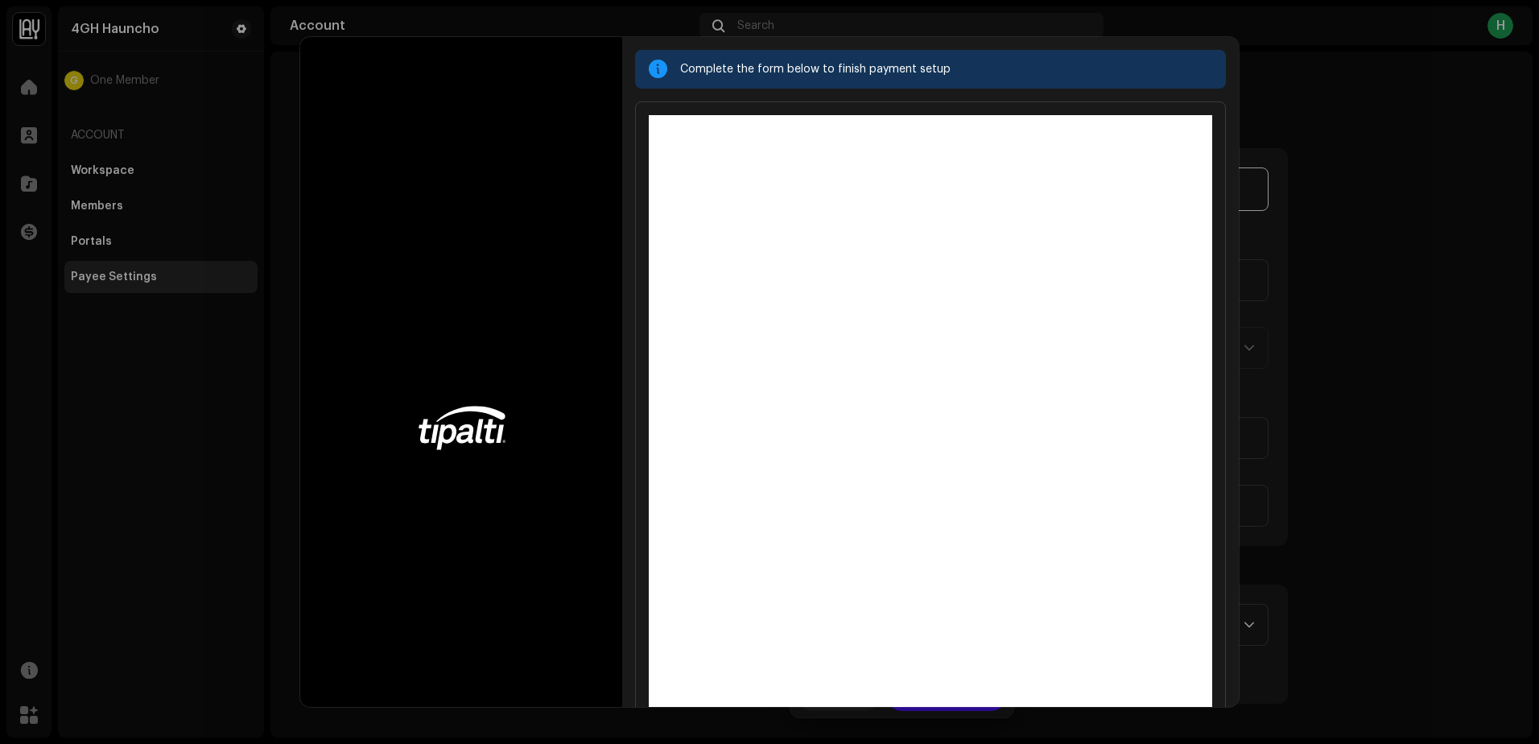
click at [652, 68] on div at bounding box center [658, 69] width 19 height 13
click at [678, 72] on div "Complete the form below to finish payment setup" at bounding box center [930, 69] width 591 height 39
click at [783, 75] on div "Complete the form below to finish payment setup" at bounding box center [946, 69] width 533 height 19
drag, startPoint x: 807, startPoint y: 76, endPoint x: 835, endPoint y: 77, distance: 27.4
click at [811, 76] on div "Complete the form below to finish payment setup" at bounding box center [946, 69] width 533 height 19
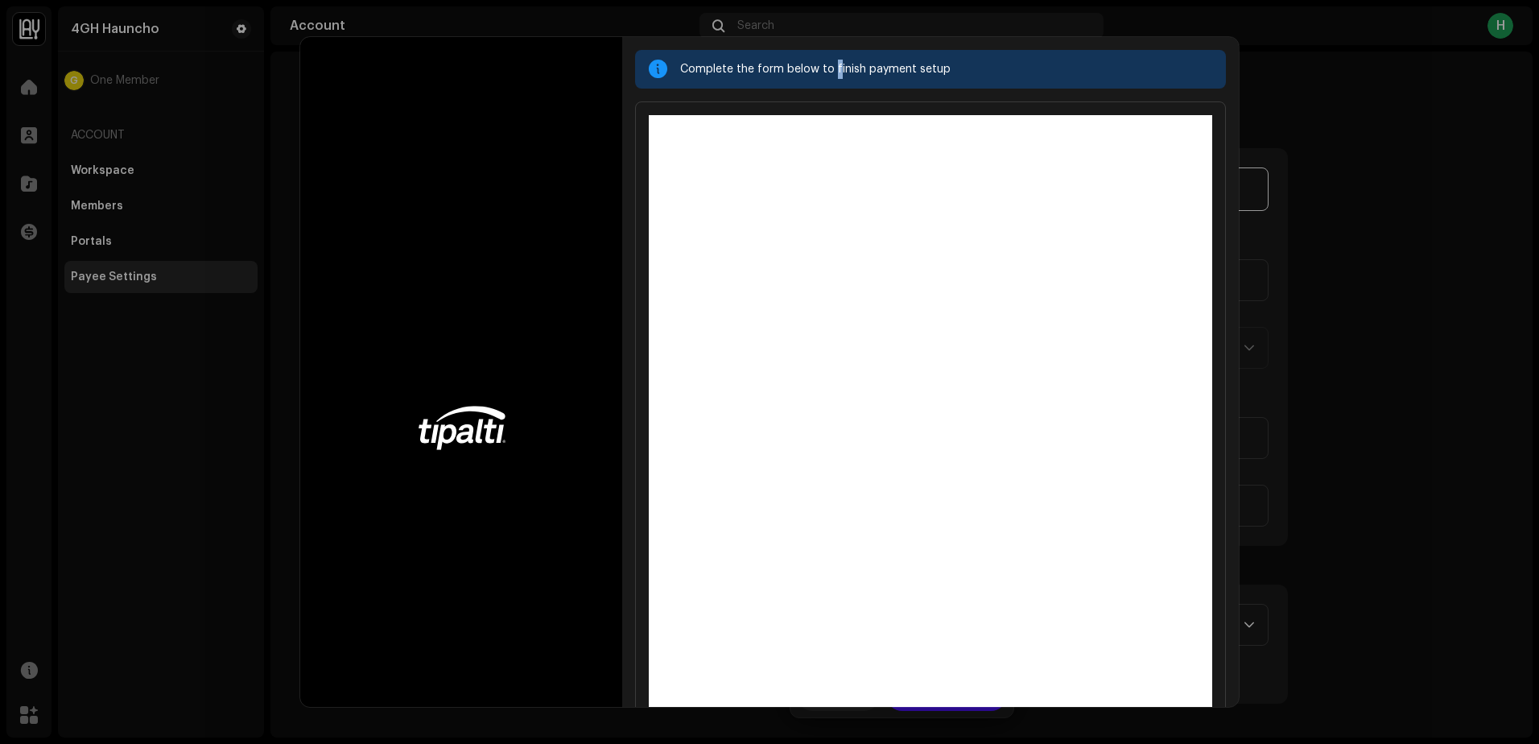
click at [842, 77] on div "Complete the form below to finish payment setup" at bounding box center [946, 69] width 533 height 19
copy div "fi"
click at [856, 77] on div "Complete the form below to finish payment setup" at bounding box center [946, 69] width 533 height 19
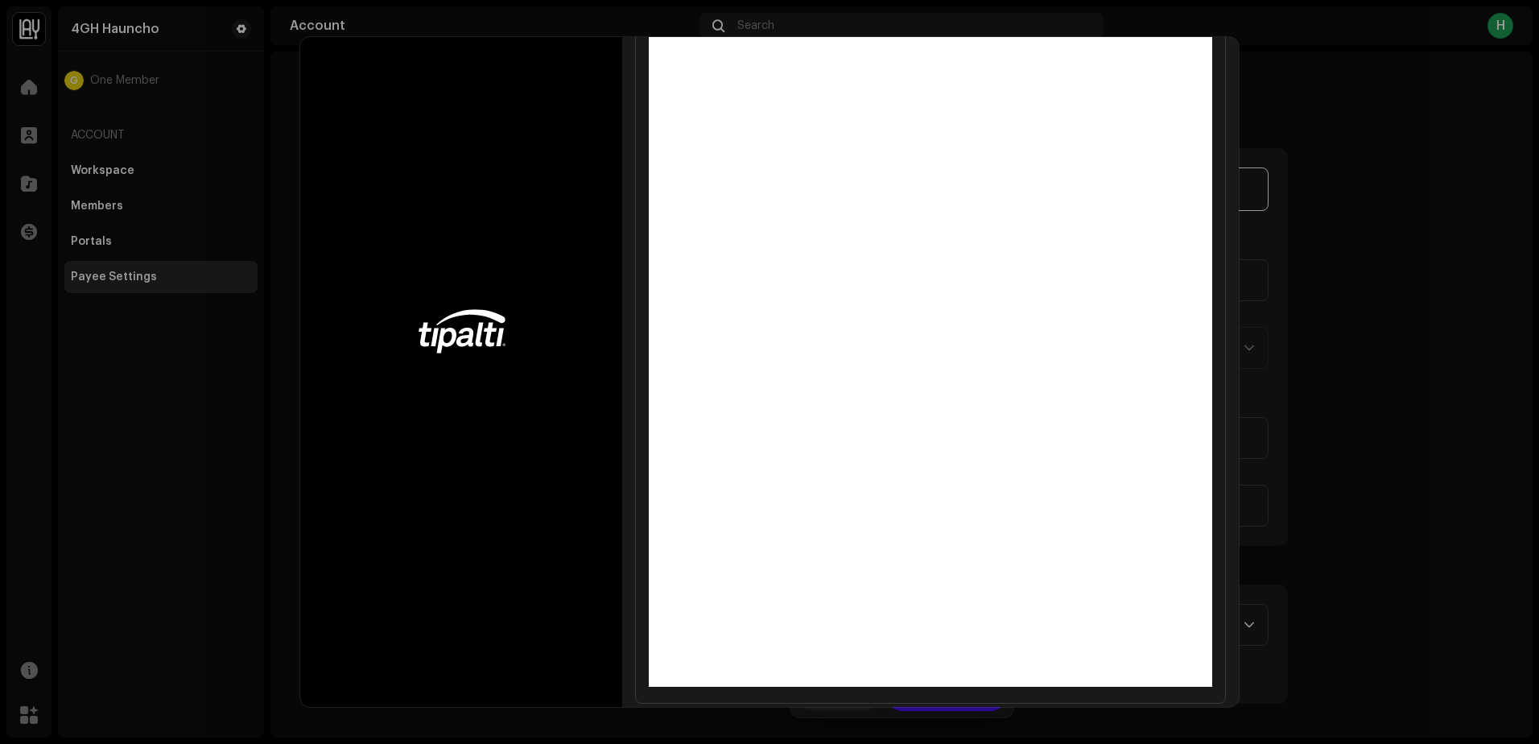
scroll to position [113, 0]
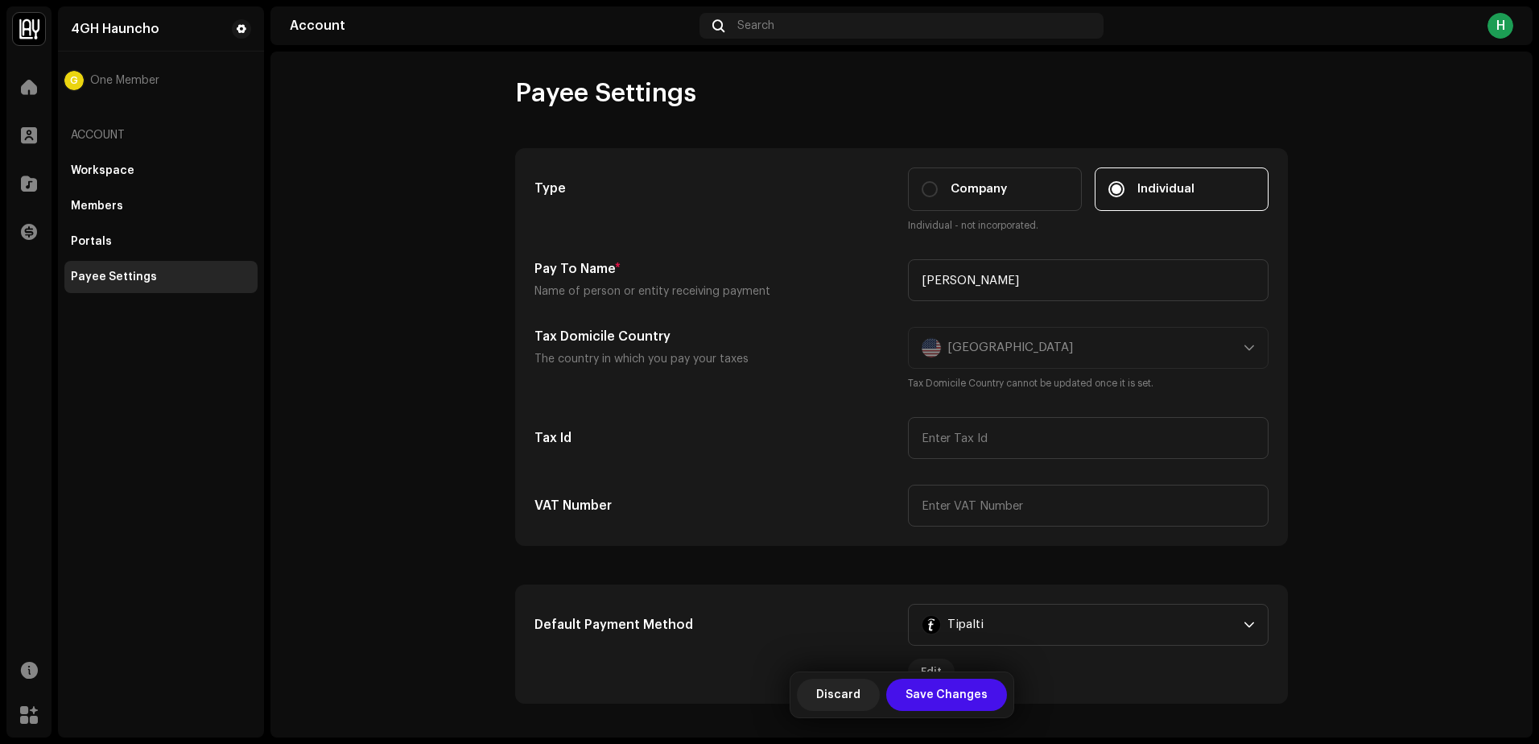
click at [1456, 574] on div "Complete the form below to finish payment setup" at bounding box center [769, 372] width 1539 height 744
click at [927, 690] on span "Save Changes" at bounding box center [947, 695] width 82 height 32
click at [25, 90] on span at bounding box center [29, 87] width 16 height 13
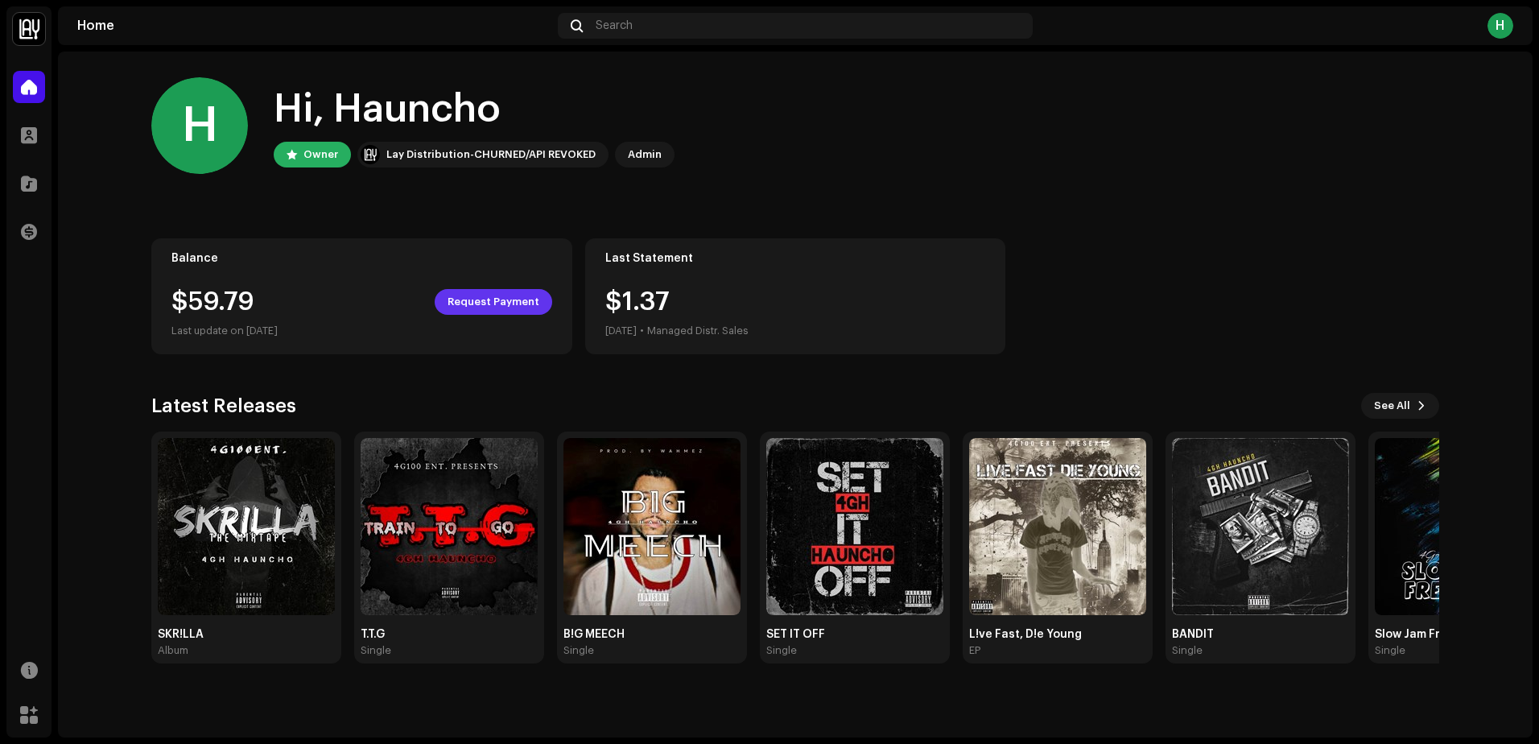
click at [517, 309] on span "Request Payment" at bounding box center [494, 302] width 92 height 32
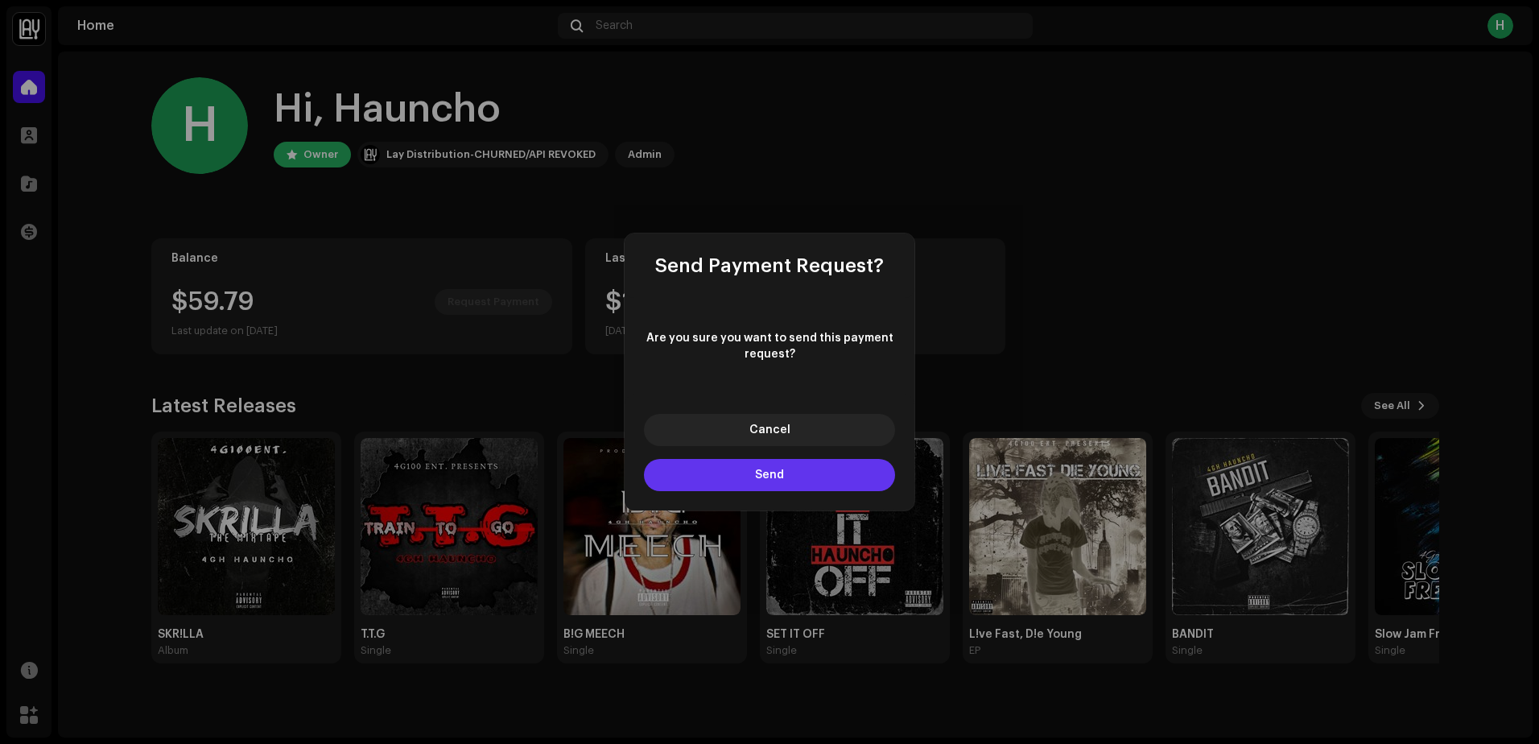
click at [754, 476] on button "Send" at bounding box center [769, 475] width 251 height 32
